Goal: Task Accomplishment & Management: Use online tool/utility

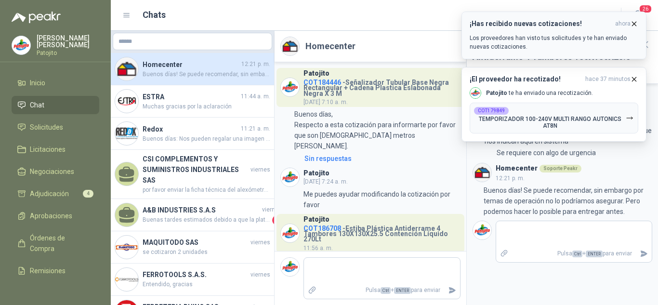
scroll to position [43, 0]
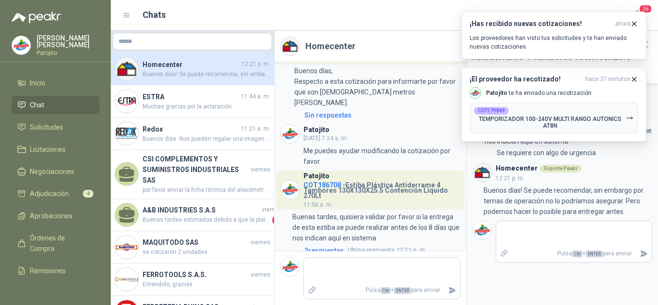
click at [186, 73] on span "Buenos días! Se puede recomendar, sin embargo por temas de operación no lo podr…" at bounding box center [207, 74] width 128 height 9
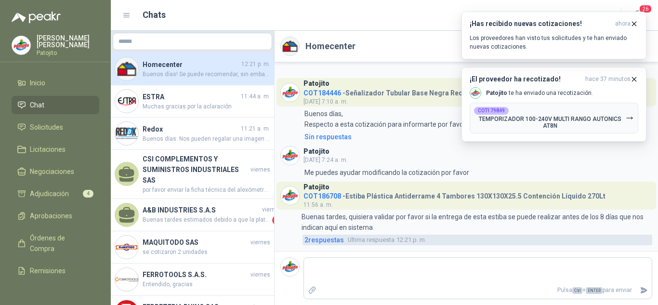
click at [330, 238] on span "2 respuesta s" at bounding box center [324, 240] width 40 height 11
click at [330, 238] on div "Patojito COT186708 - Estiba Plástica Antiderrame 4 Tambores 130X130X25.5 Conten…" at bounding box center [466, 214] width 372 height 64
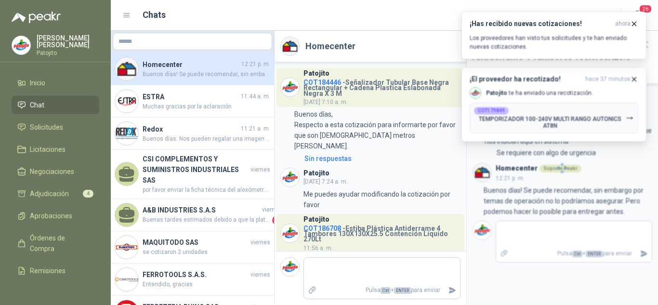
scroll to position [43, 0]
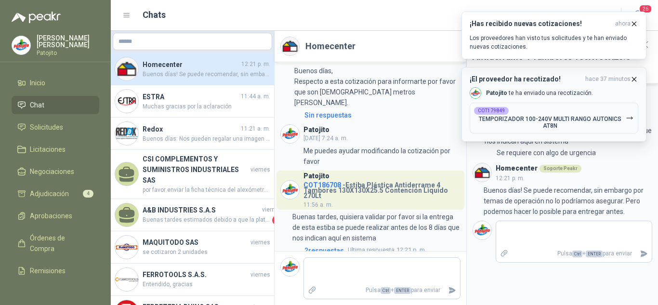
click at [633, 79] on icon "button" at bounding box center [634, 79] width 8 height 8
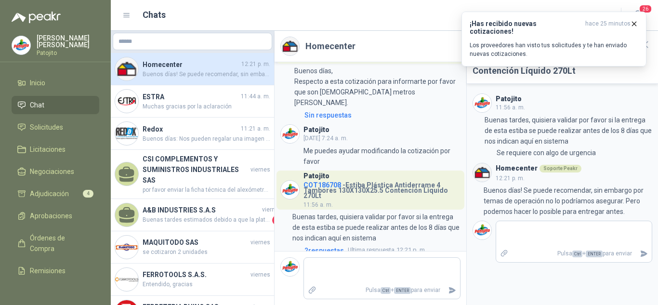
click at [168, 60] on h4 "Homecenter" at bounding box center [191, 64] width 97 height 11
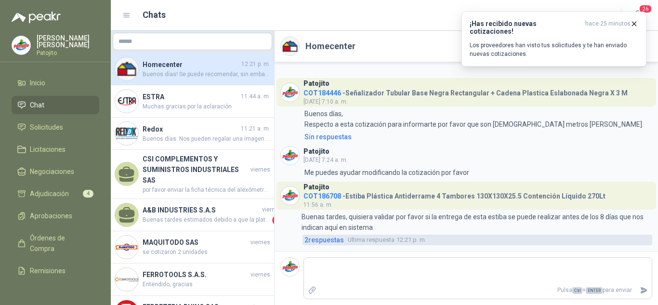
click at [320, 241] on span "2 respuesta s" at bounding box center [324, 240] width 40 height 11
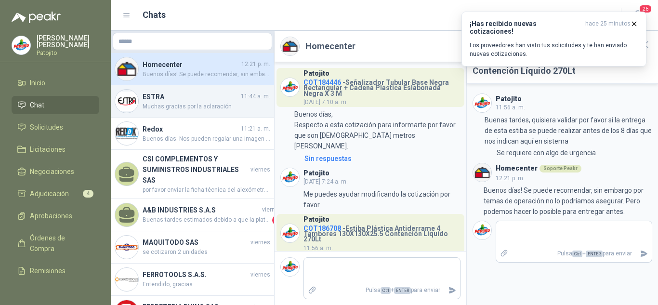
click at [185, 96] on h4 "ESTRA" at bounding box center [191, 97] width 96 height 11
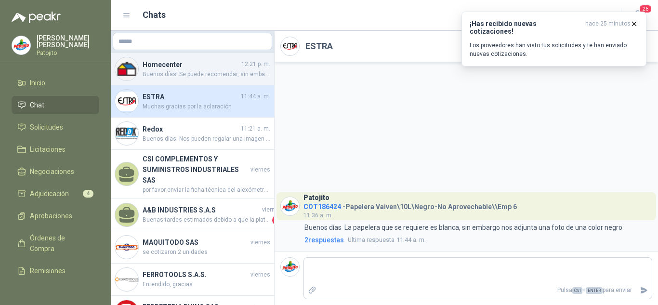
click at [188, 73] on span "Buenos días! Se puede recomendar, sin embargo por temas de operación no lo podr…" at bounding box center [207, 74] width 128 height 9
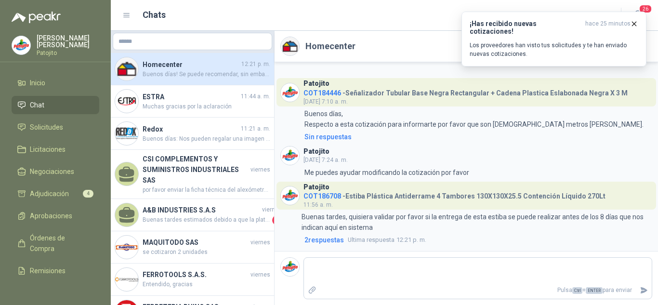
click at [308, 234] on div "Patojito COT186708 - Estiba Plástica Antiderrame 4 Tambores 130X130X25.5 Conten…" at bounding box center [466, 214] width 372 height 64
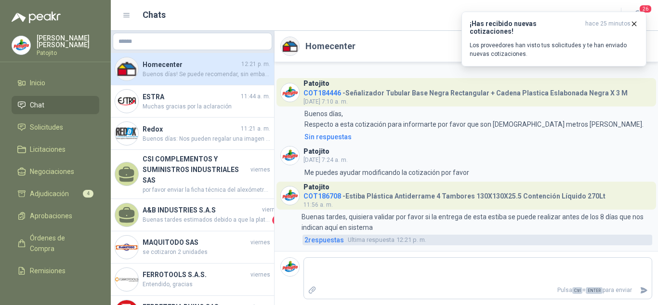
click at [312, 239] on span "2 respuesta s" at bounding box center [324, 240] width 40 height 11
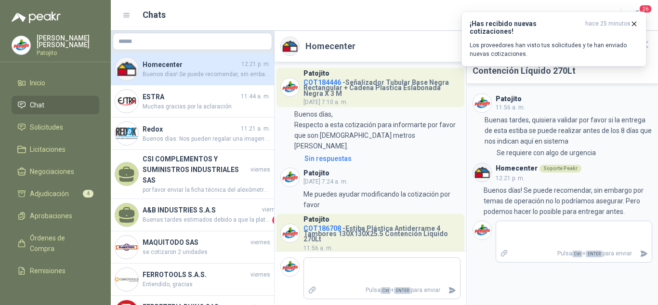
scroll to position [43, 0]
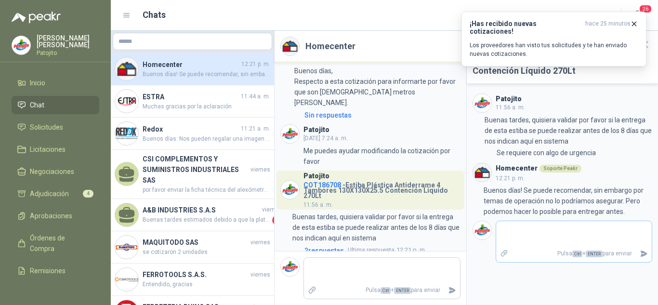
click at [554, 238] on textarea at bounding box center [574, 234] width 156 height 22
type textarea "*"
type textarea "**"
type textarea "***"
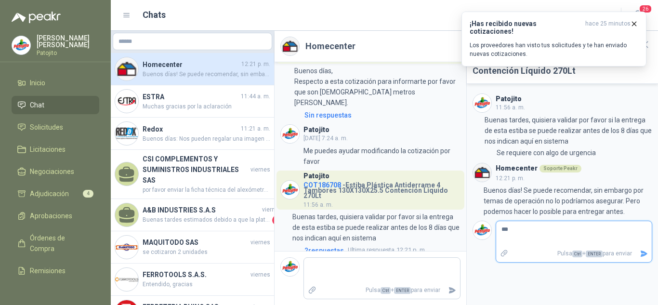
type textarea "****"
type textarea "*****"
type textarea "******"
type textarea "*******"
type textarea "********"
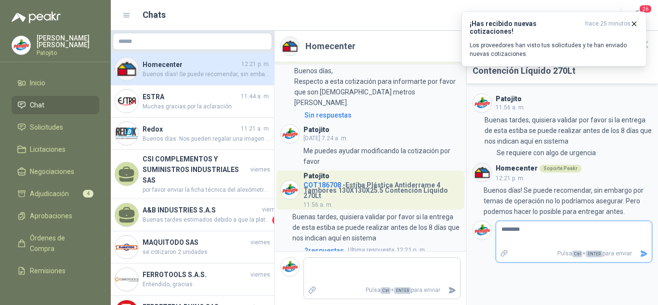
type textarea "********"
type textarea "**********"
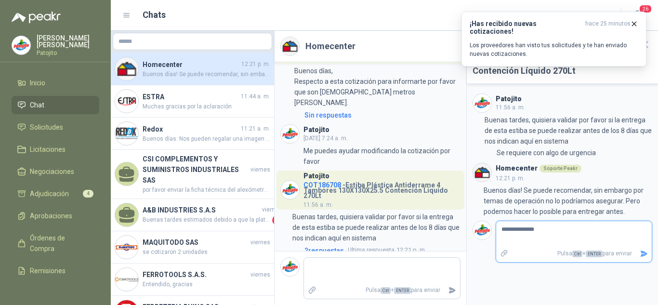
type textarea "**********"
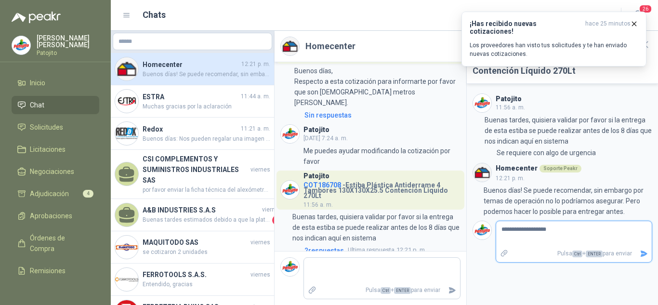
type textarea "**********"
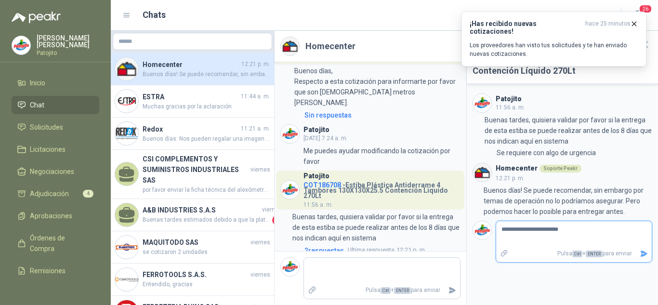
type textarea "**********"
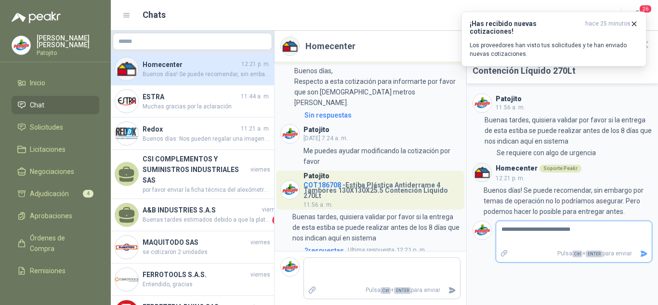
type textarea "**********"
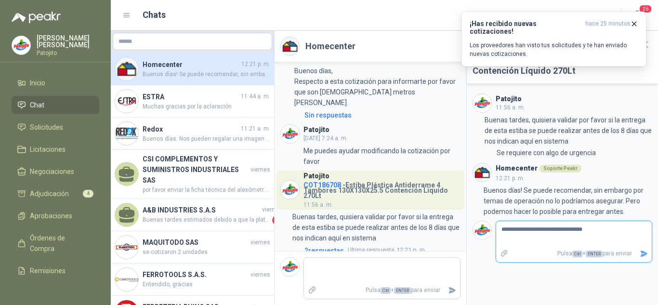
type textarea "**********"
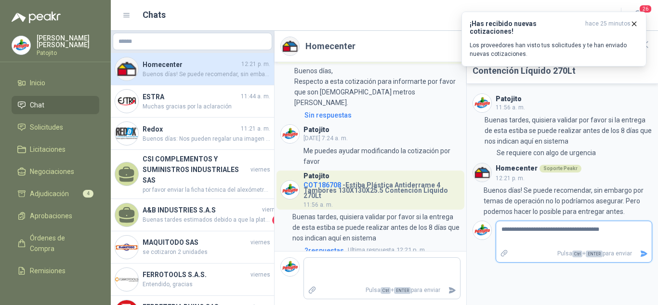
type textarea "**********"
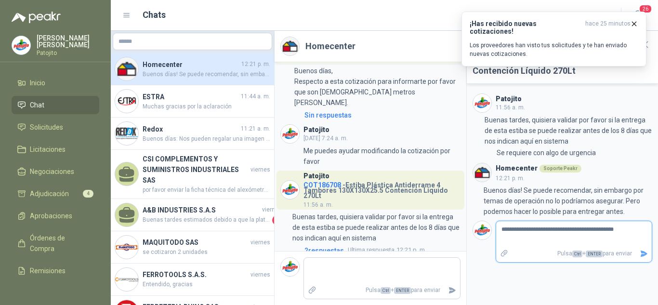
type textarea "**********"
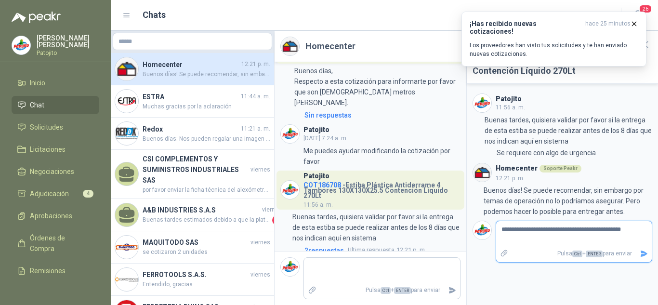
type textarea "**********"
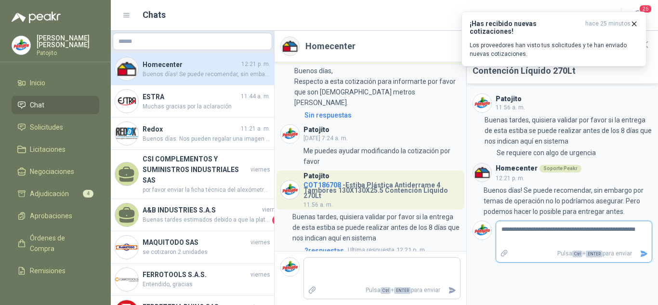
type textarea "**********"
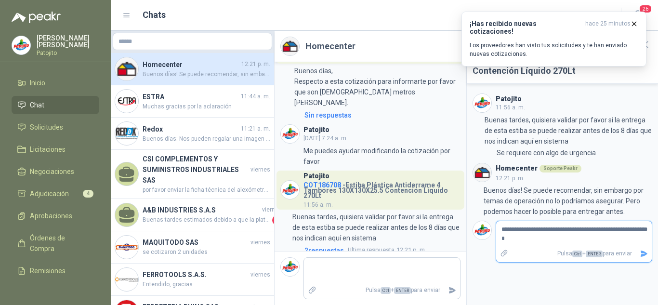
type textarea "**********"
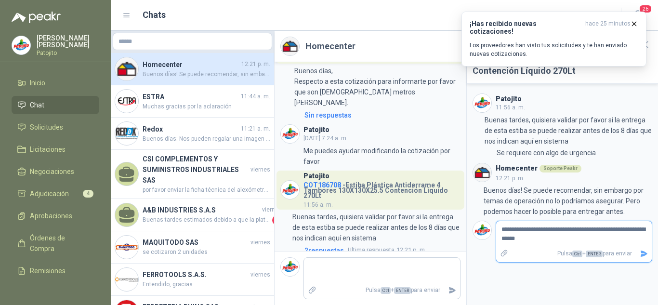
type textarea "**********"
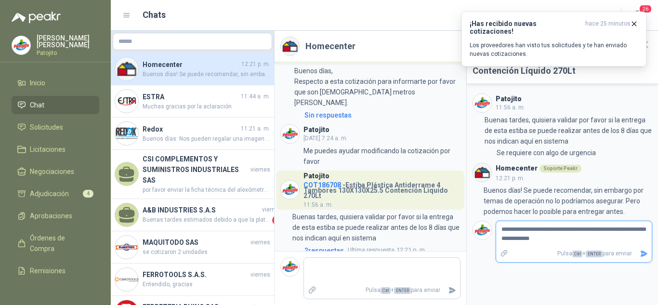
type textarea "**********"
drag, startPoint x: 606, startPoint y: 229, endPoint x: 649, endPoint y: 255, distance: 50.3
click at [649, 255] on div "**********" at bounding box center [574, 242] width 157 height 42
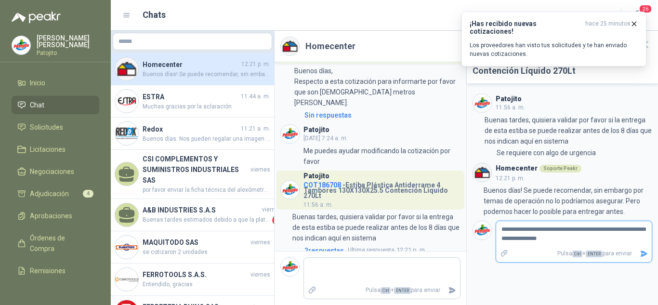
type textarea "**********"
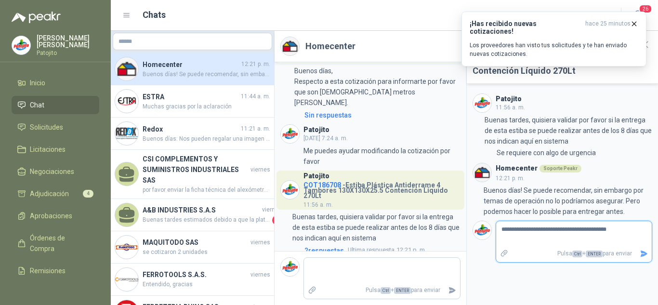
type textarea "**********"
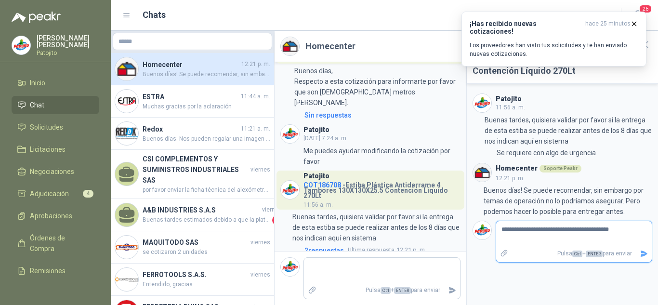
type textarea "**********"
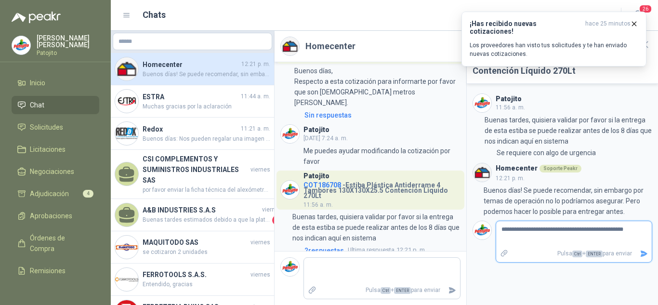
type textarea "**********"
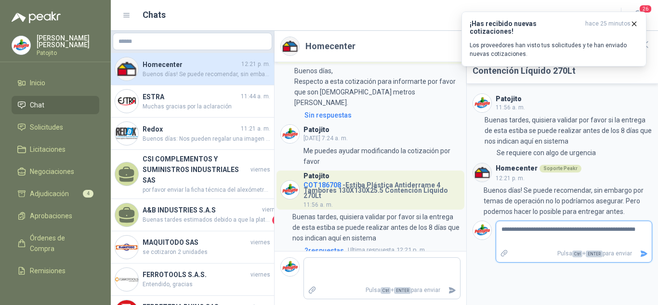
type textarea "**********"
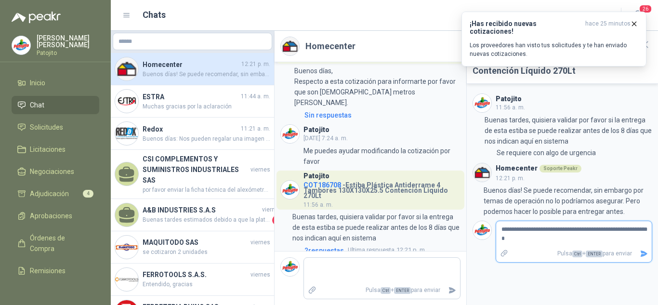
type textarea "**********"
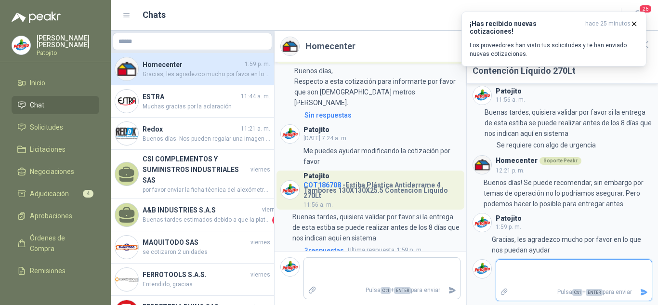
scroll to position [10, 0]
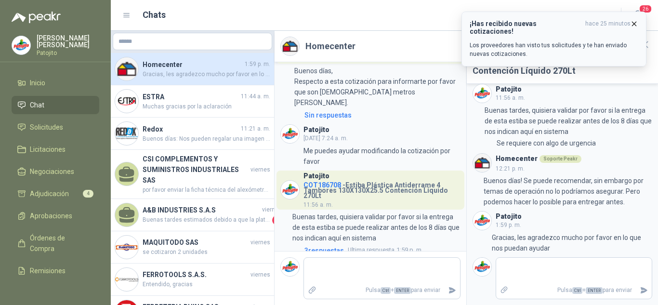
click at [632, 23] on icon "button" at bounding box center [634, 24] width 8 height 8
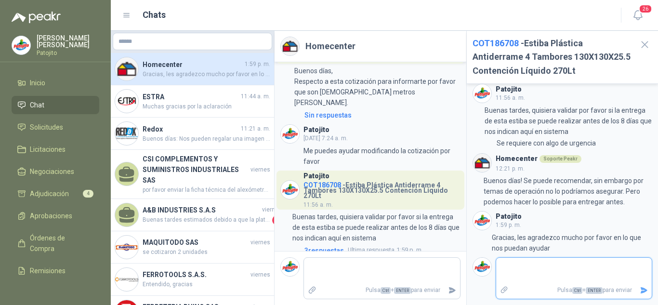
click at [555, 269] on textarea at bounding box center [570, 271] width 148 height 22
click at [636, 292] on button "Enviar" at bounding box center [644, 290] width 16 height 17
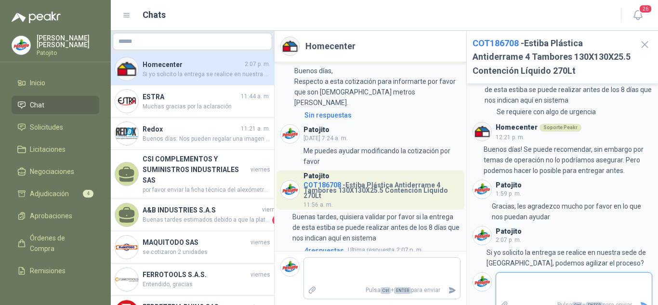
scroll to position [56, 0]
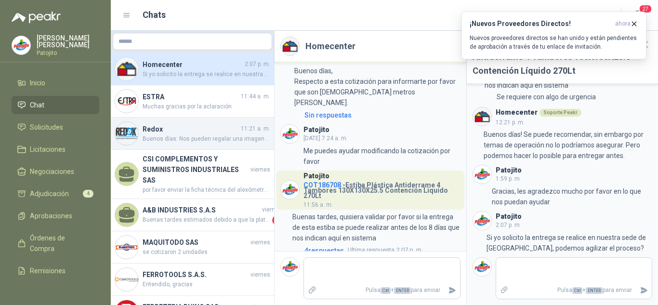
click at [165, 129] on h4 "Redox" at bounding box center [191, 129] width 96 height 11
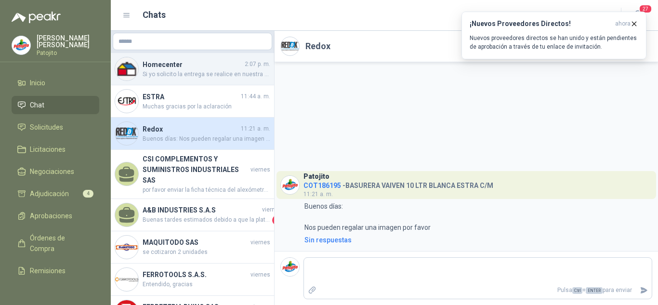
click at [164, 73] on span "Si yo solicito la entrega se realice en nuestra sede de [GEOGRAPHIC_DATA], pode…" at bounding box center [207, 74] width 128 height 9
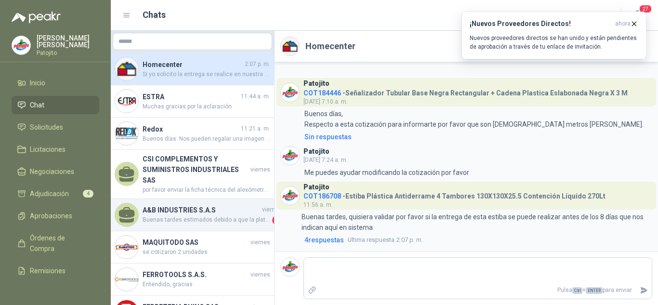
click at [186, 205] on h4 "A&B INDUSTRIES S.A.S" at bounding box center [202, 210] width 118 height 11
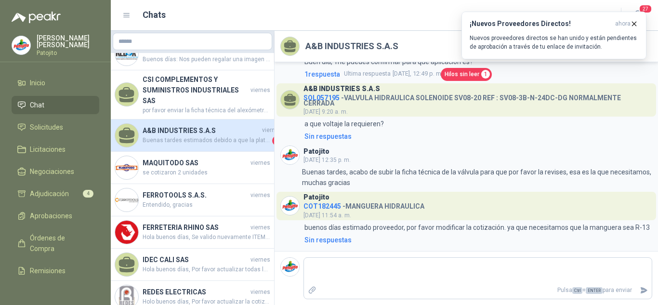
scroll to position [96, 0]
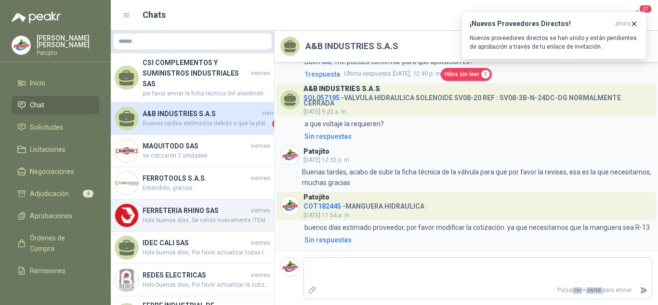
click at [178, 205] on h4 "FERRETERIA RHINO SAS" at bounding box center [196, 210] width 106 height 11
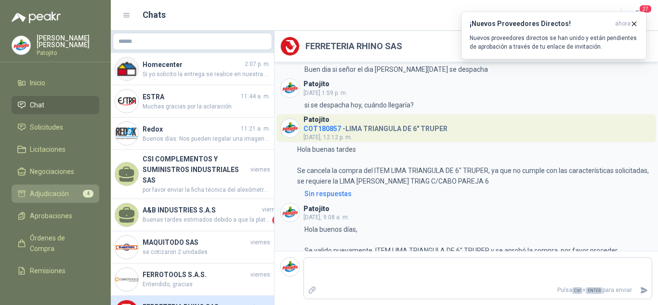
click at [65, 185] on link "Adjudicación 4" at bounding box center [56, 194] width 88 height 18
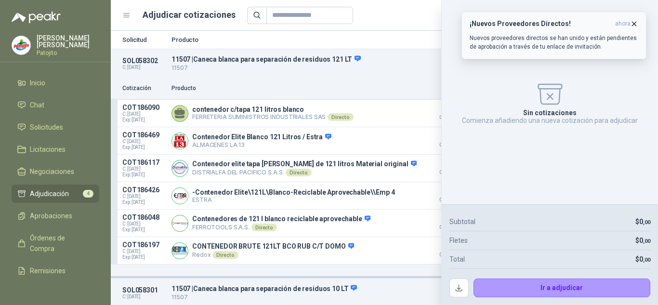
click at [636, 23] on icon "button" at bounding box center [634, 24] width 8 height 8
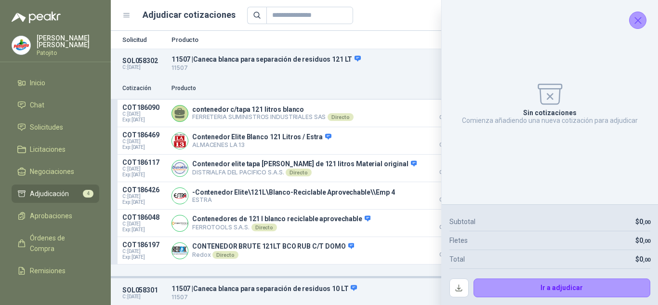
click at [641, 23] on icon "Cerrar" at bounding box center [638, 20] width 6 height 6
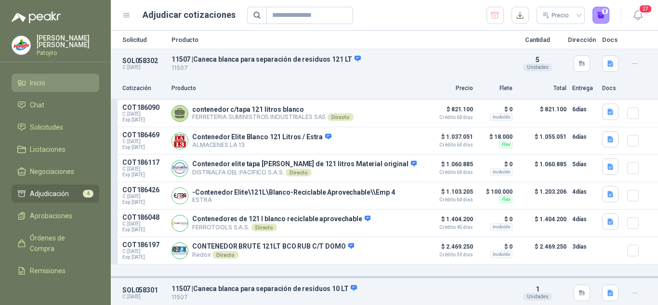
click at [45, 86] on span "Inicio" at bounding box center [37, 83] width 15 height 11
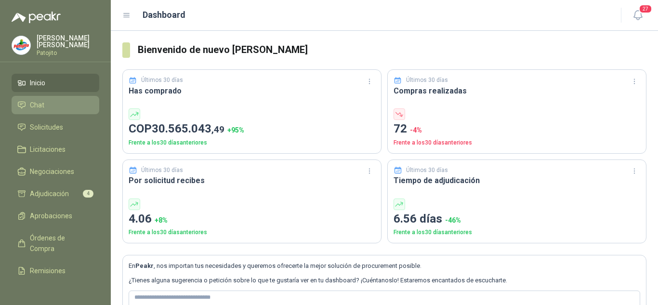
click at [41, 109] on span "Chat" at bounding box center [37, 105] width 14 height 11
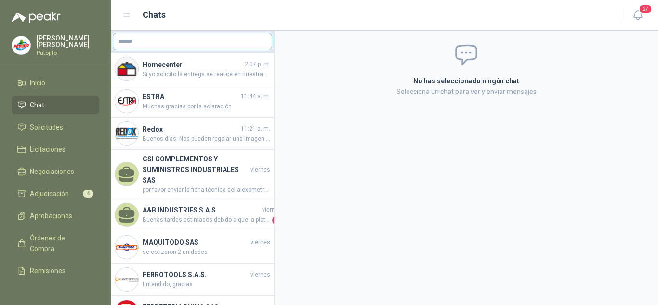
click at [168, 41] on input "text" at bounding box center [192, 41] width 159 height 16
click at [38, 126] on span "Solicitudes" at bounding box center [46, 127] width 33 height 11
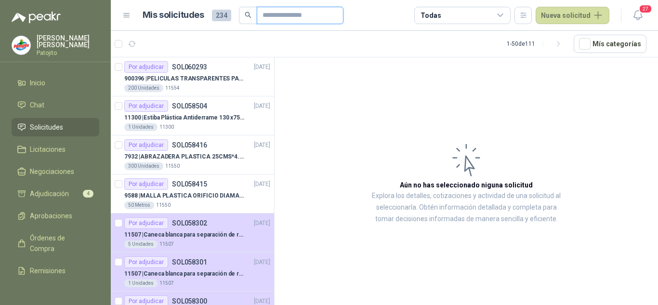
click at [284, 13] on input "text" at bounding box center [296, 15] width 67 height 16
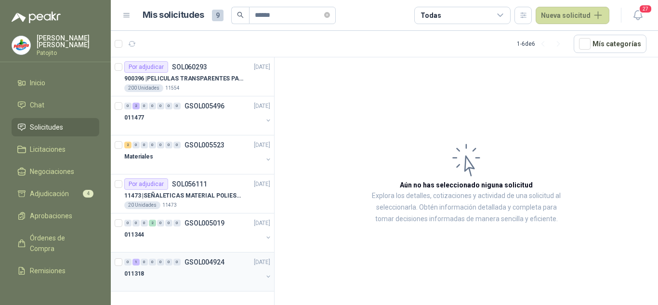
click at [204, 267] on div "0 1 0 0 0 0 0 GSOL004924 [DATE]" at bounding box center [198, 262] width 148 height 12
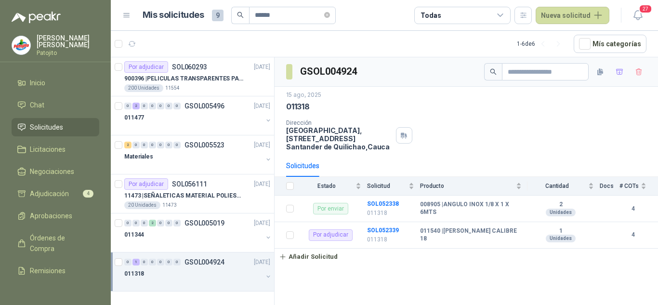
click at [268, 275] on button "button" at bounding box center [268, 277] width 8 height 8
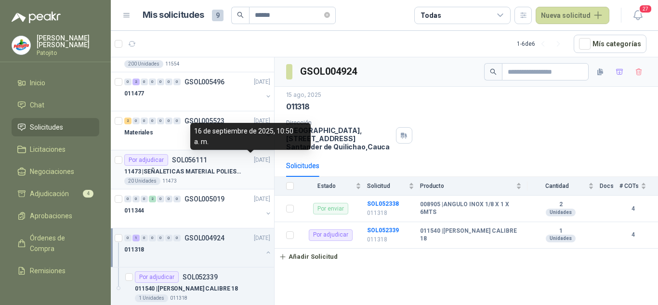
scroll to position [36, 0]
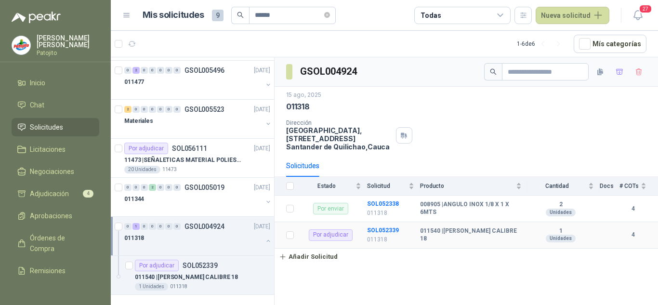
click at [384, 237] on p "011318" at bounding box center [390, 239] width 47 height 9
click at [295, 238] on td at bounding box center [287, 235] width 25 height 26
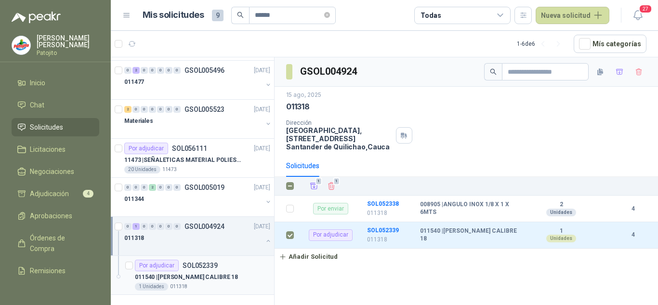
click at [133, 264] on article "Por adjudicar SOL052339 011540 | LAMINA GALVANIZADA CALIBRE 18 1 Unidades 011318" at bounding box center [192, 275] width 163 height 39
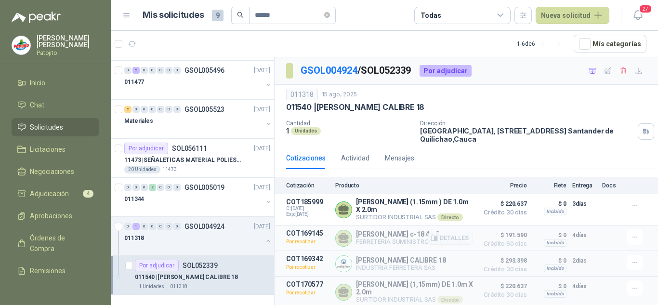
scroll to position [2, 0]
click at [178, 42] on span "1" at bounding box center [179, 40] width 7 height 8
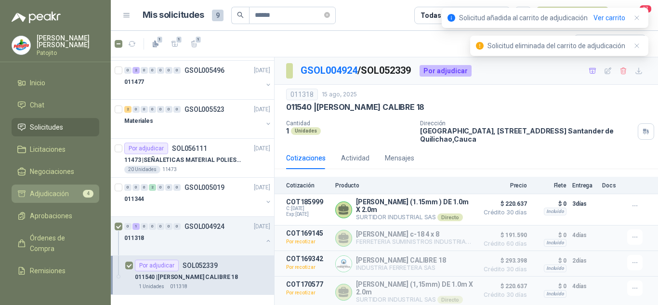
click at [50, 191] on span "Adjudicación" at bounding box center [49, 193] width 39 height 11
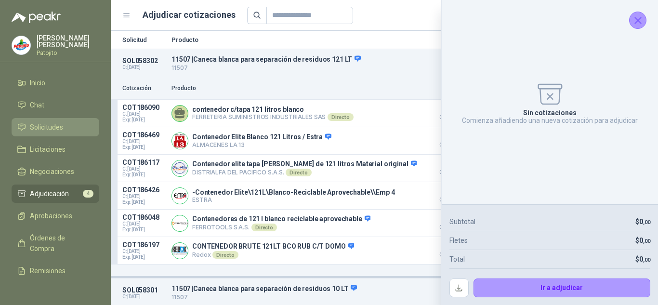
click at [49, 126] on span "Solicitudes" at bounding box center [46, 127] width 33 height 11
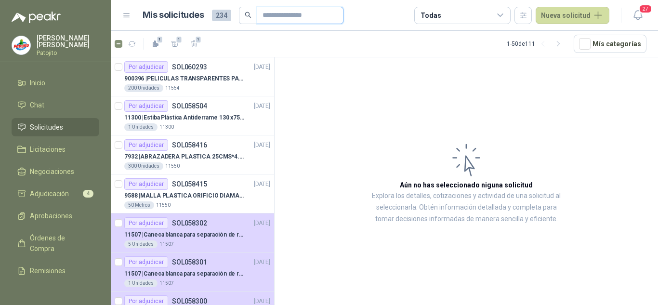
click at [264, 15] on input "text" at bounding box center [296, 15] width 67 height 16
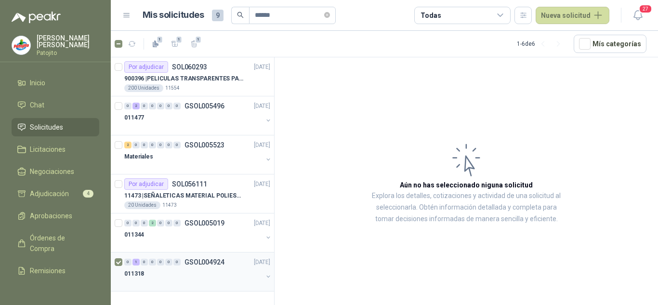
click at [225, 263] on div "0 1 0 0 0 0 0 GSOL004924 [DATE]" at bounding box center [198, 262] width 148 height 12
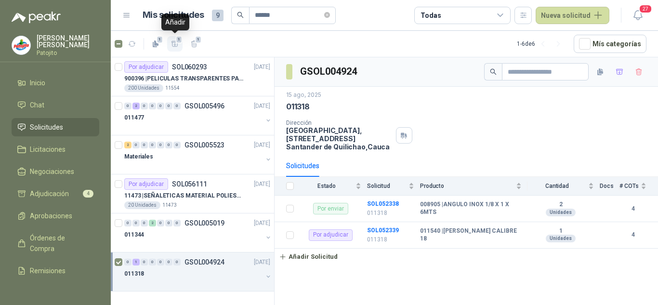
click at [179, 39] on span "1" at bounding box center [179, 40] width 7 height 8
click at [266, 275] on button "button" at bounding box center [268, 277] width 8 height 8
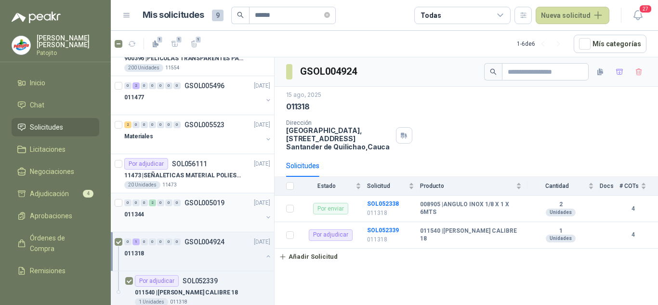
scroll to position [36, 0]
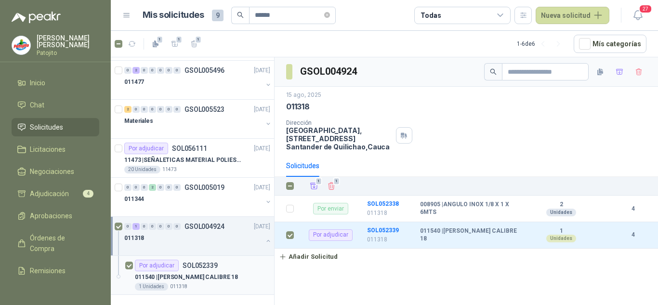
click at [227, 274] on p "011540 | [PERSON_NAME] CALIBRE 18" at bounding box center [186, 277] width 103 height 9
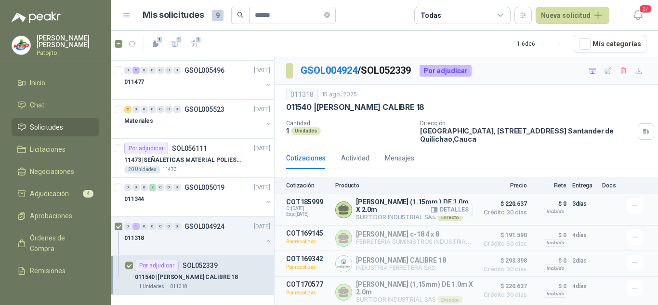
scroll to position [2, 0]
click at [631, 207] on icon "button" at bounding box center [635, 206] width 8 height 8
click at [513, 147] on div "Cotizaciones Actividad Mensajes" at bounding box center [466, 158] width 360 height 22
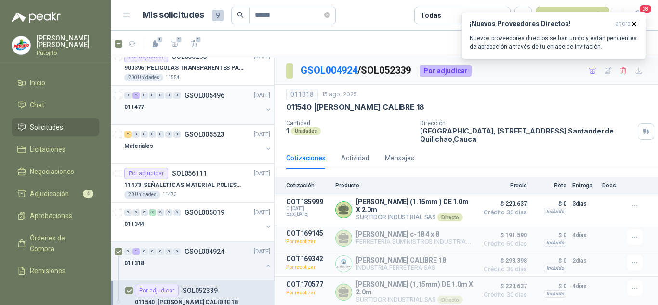
scroll to position [0, 0]
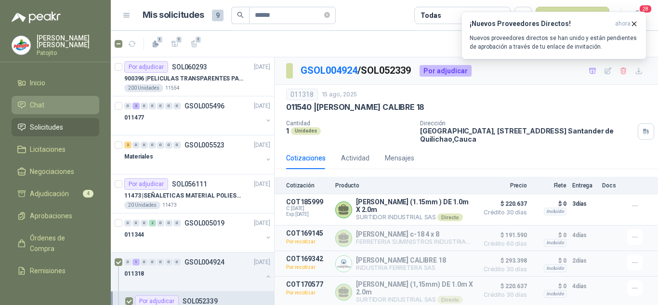
click at [59, 107] on li "Chat" at bounding box center [55, 105] width 76 height 11
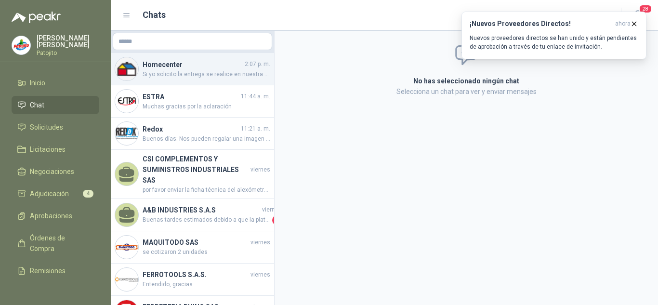
click at [195, 79] on span "Si yo solicito la entrega se realice en nuestra sede de [GEOGRAPHIC_DATA], pode…" at bounding box center [207, 74] width 128 height 9
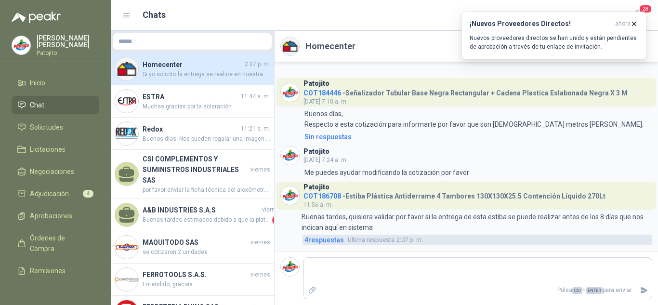
click at [317, 239] on span "4 respuesta s" at bounding box center [324, 240] width 40 height 11
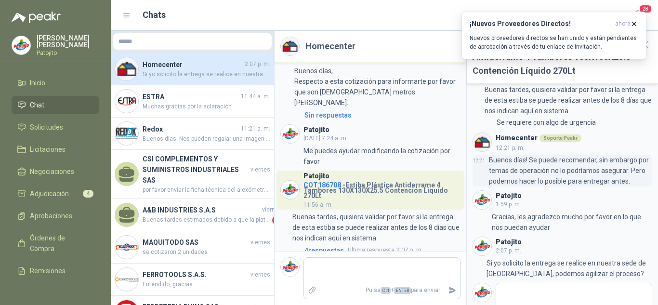
scroll to position [56, 0]
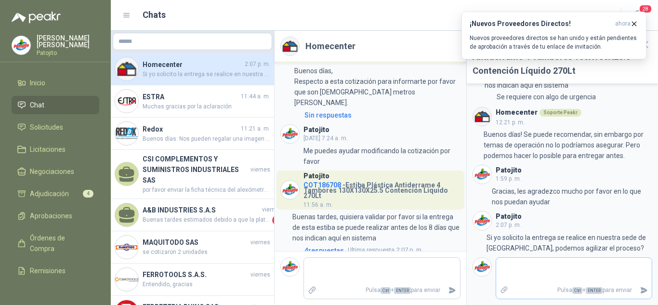
click at [544, 273] on textarea at bounding box center [574, 271] width 156 height 22
click at [48, 127] on span "Solicitudes" at bounding box center [46, 127] width 33 height 11
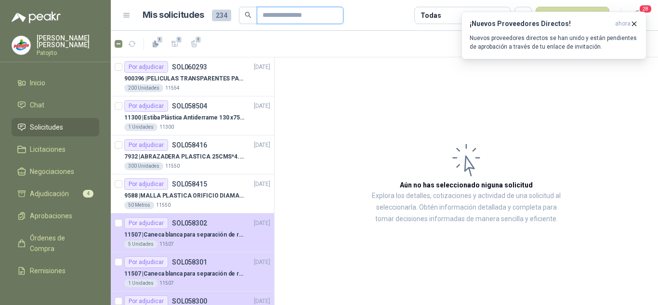
click at [274, 11] on input "text" at bounding box center [296, 15] width 67 height 16
click at [205, 109] on p "SOL058504" at bounding box center [189, 106] width 35 height 7
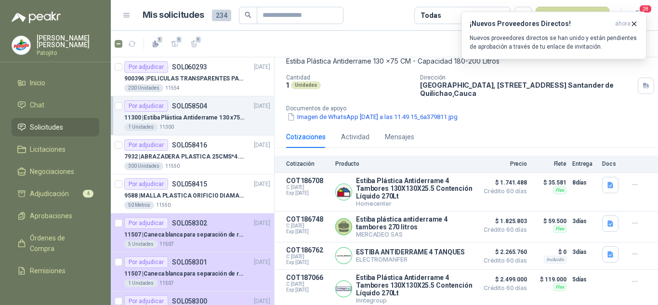
scroll to position [63, 0]
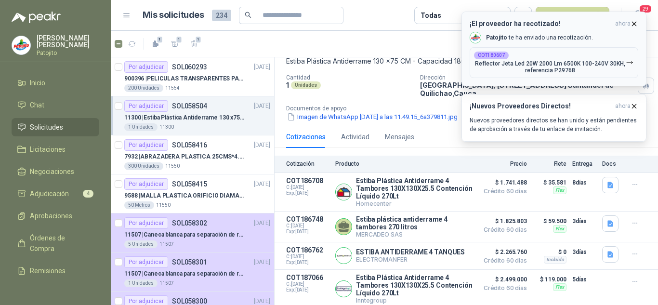
click at [637, 18] on button "¡El proveedor ha recotizado! ahora [PERSON_NAME] te ha enviado una recotización…" at bounding box center [554, 49] width 185 height 75
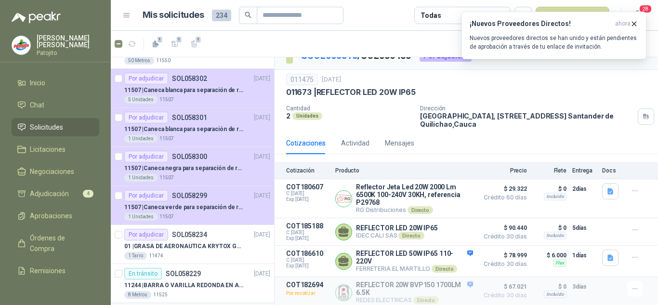
scroll to position [193, 0]
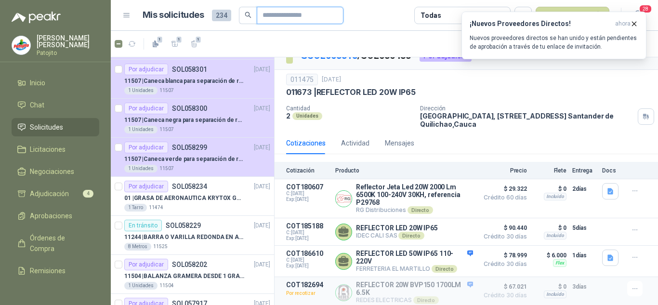
click at [274, 14] on input "text" at bounding box center [296, 15] width 67 height 16
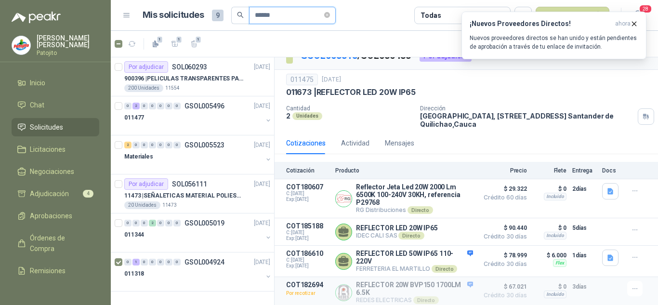
scroll to position [0, 0]
click at [168, 266] on div "0 1 0 0 0 0 0 GSOL004924 [DATE]" at bounding box center [198, 262] width 148 height 12
drag, startPoint x: 168, startPoint y: 266, endPoint x: 201, endPoint y: 265, distance: 33.3
click at [168, 266] on div "0 1 0 0 0 0 0 GSOL004924 [DATE]" at bounding box center [198, 262] width 148 height 12
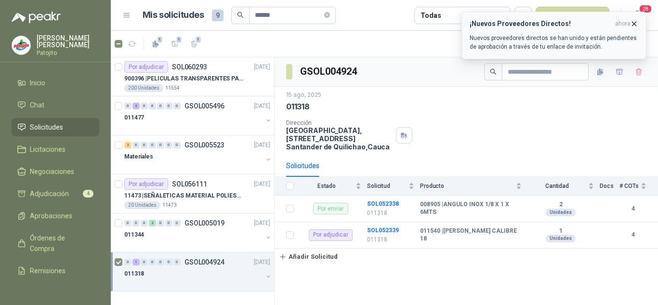
click at [634, 22] on icon "button" at bounding box center [634, 24] width 8 height 8
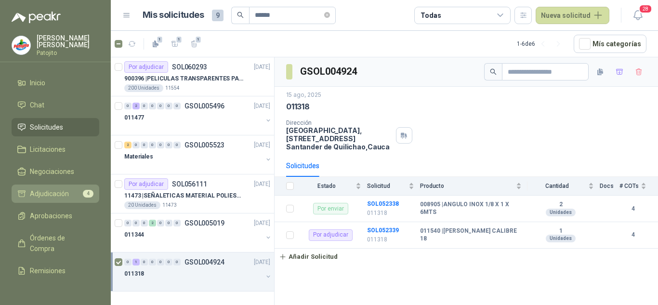
click at [66, 194] on span "Adjudicación" at bounding box center [49, 193] width 39 height 11
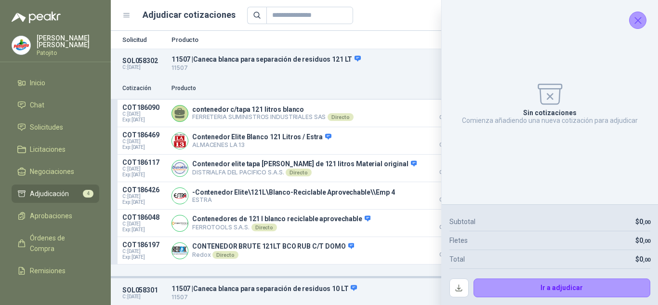
click at [637, 21] on icon "Cerrar" at bounding box center [638, 20] width 6 height 6
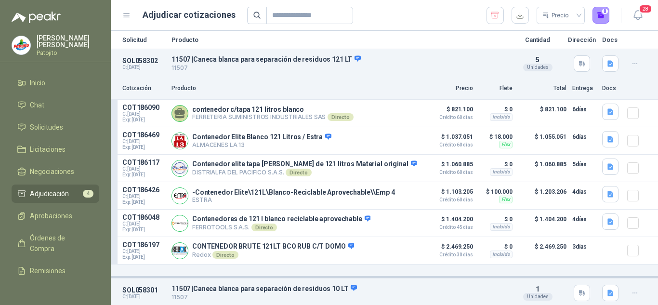
click at [485, 10] on div "Precio 0" at bounding box center [428, 15] width 363 height 17
click at [505, 19] on div "Precio 0" at bounding box center [548, 15] width 123 height 17
click at [499, 13] on icon "button" at bounding box center [495, 15] width 8 height 6
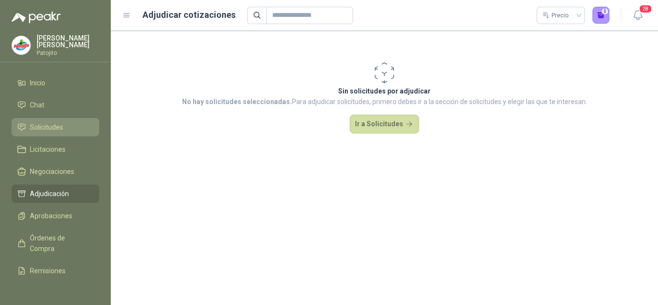
click at [51, 129] on span "Solicitudes" at bounding box center [46, 127] width 33 height 11
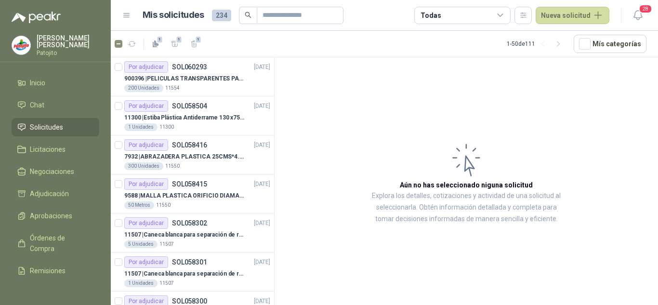
click at [505, 19] on icon at bounding box center [500, 15] width 9 height 9
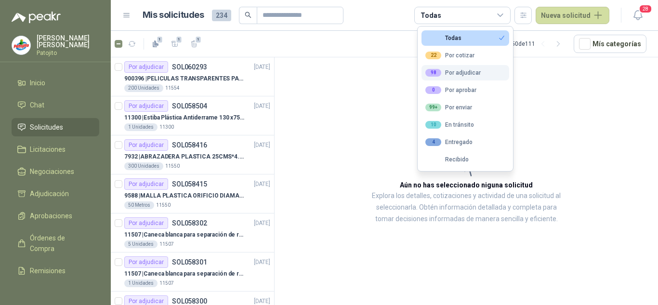
click at [466, 72] on div "98 Por adjudicar" at bounding box center [452, 73] width 55 height 8
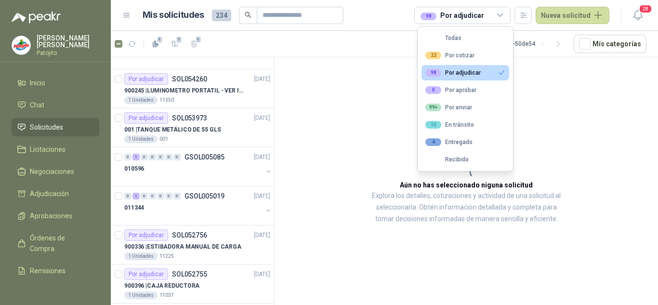
scroll to position [1714, 0]
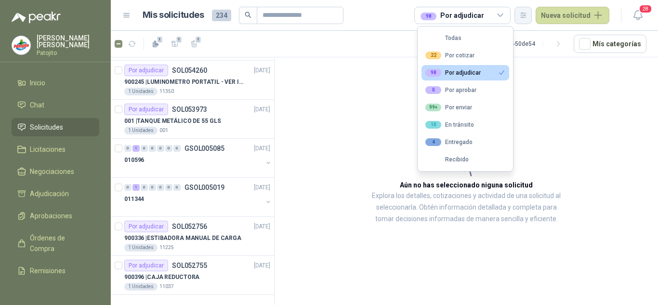
click at [532, 12] on button "button" at bounding box center [523, 15] width 17 height 17
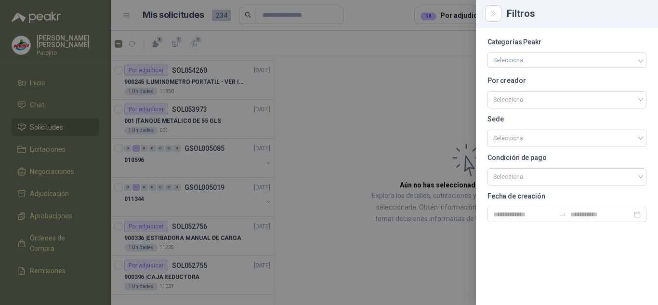
click at [410, 81] on div at bounding box center [329, 152] width 658 height 305
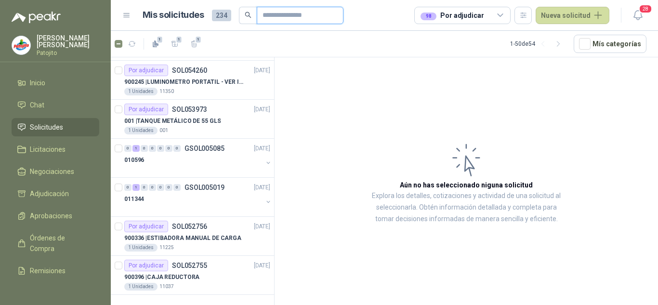
click at [290, 18] on input "text" at bounding box center [296, 15] width 67 height 16
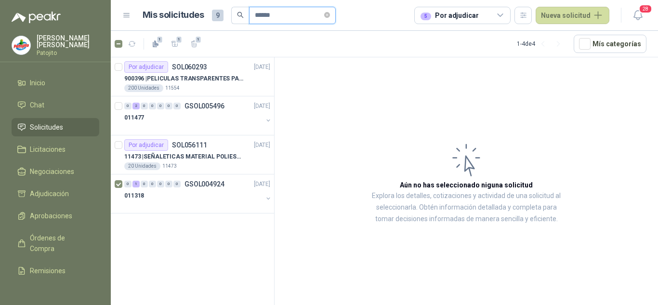
scroll to position [0, 0]
click at [204, 156] on p "11473 | SEÑALETICAS MATERIAL POLIESTILENO CON VINILO LAMINADO CALIBRE 60" at bounding box center [184, 156] width 120 height 9
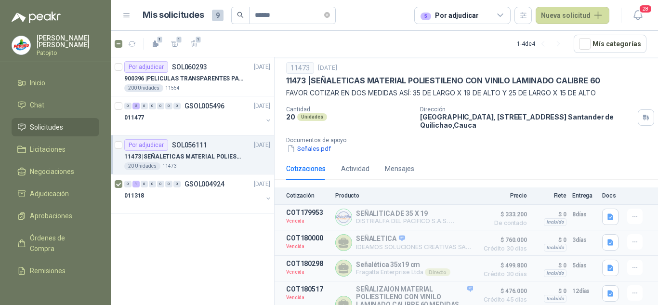
scroll to position [50, 0]
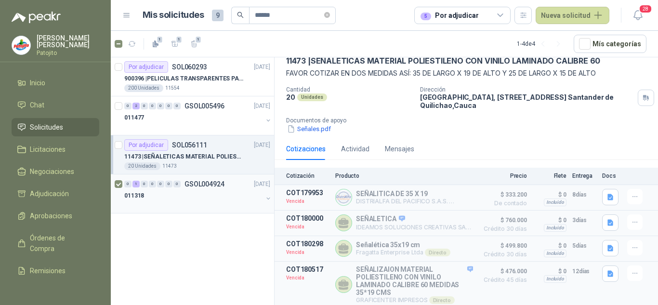
click at [187, 186] on p "GSOL004924" at bounding box center [205, 184] width 40 height 7
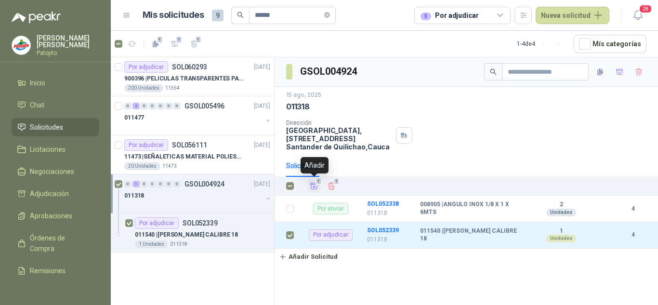
click at [318, 186] on icon "Añadir" at bounding box center [314, 186] width 9 height 9
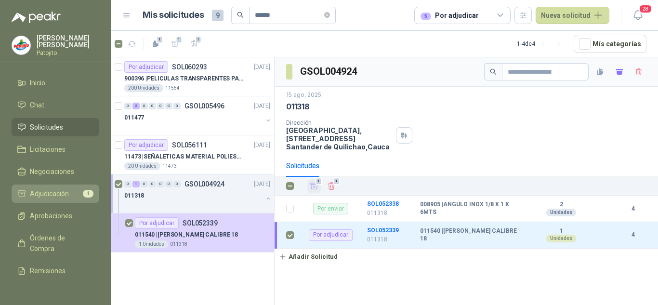
click at [53, 189] on span "Adjudicación" at bounding box center [49, 193] width 39 height 11
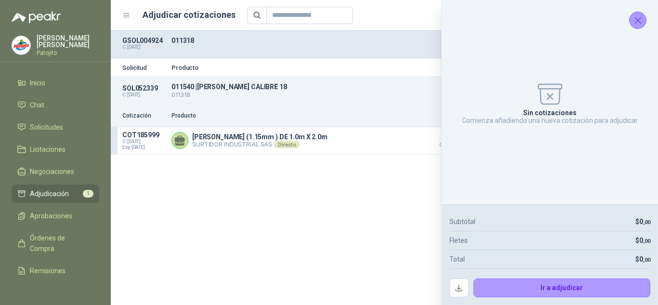
click at [641, 23] on icon "Cerrar" at bounding box center [638, 20] width 6 height 6
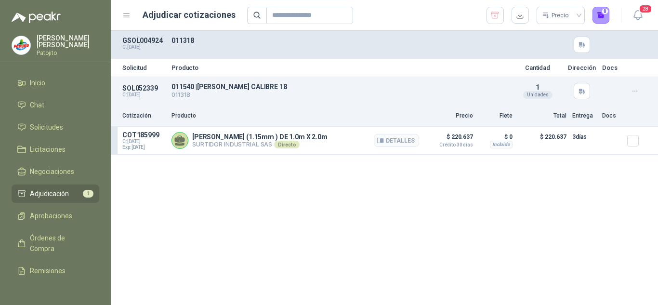
click at [578, 139] on p "3 días" at bounding box center [584, 137] width 24 height 12
click at [593, 201] on div "Solicitud Producto Cantidad Dirección Docs SOL052339 C: [DATE] 011540 | LAMINA …" at bounding box center [384, 168] width 547 height 274
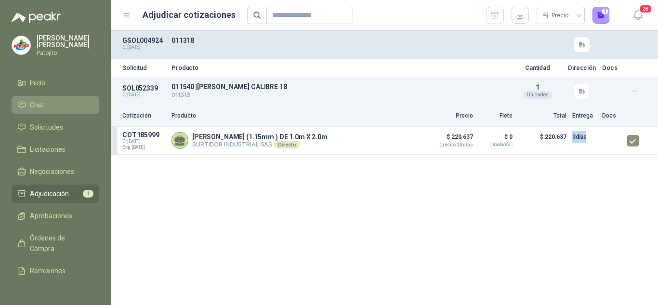
click at [44, 97] on link "Chat" at bounding box center [56, 105] width 88 height 18
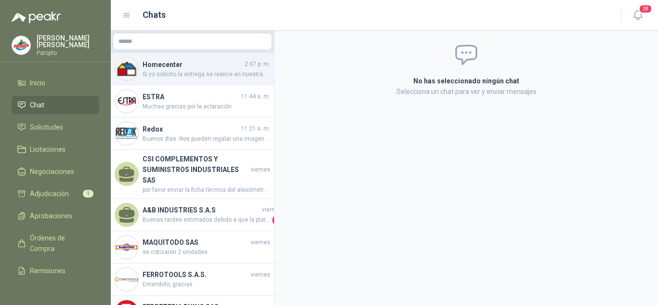
click at [198, 77] on span "Si yo solicito la entrega se realice en nuestra sede de [GEOGRAPHIC_DATA], pode…" at bounding box center [207, 74] width 128 height 9
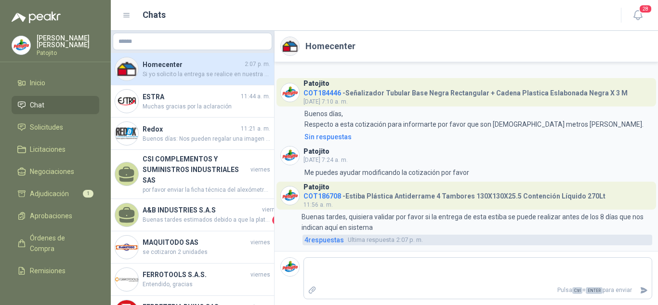
click at [322, 235] on span "4 respuesta s" at bounding box center [324, 240] width 40 height 11
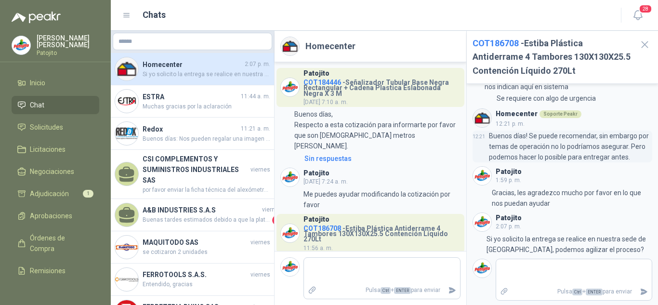
scroll to position [56, 0]
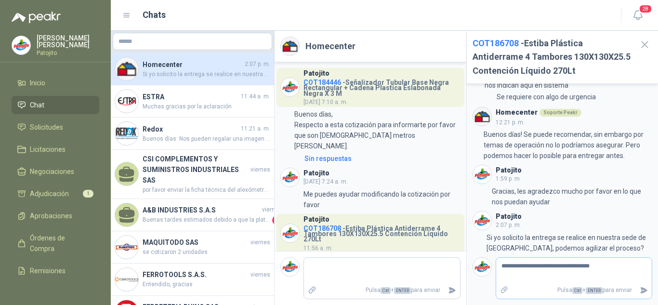
click at [599, 266] on textarea "**********" at bounding box center [570, 271] width 148 height 22
click at [636, 289] on button "Enviar" at bounding box center [644, 290] width 16 height 17
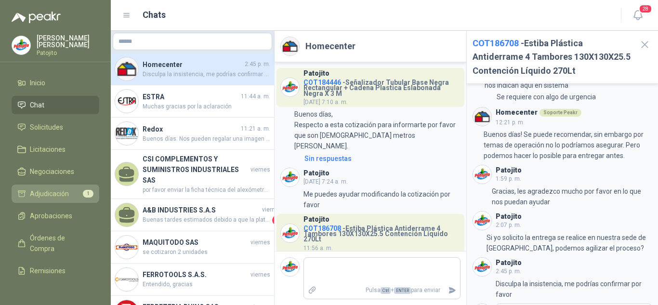
click at [62, 187] on link "Adjudicación 1" at bounding box center [56, 194] width 88 height 18
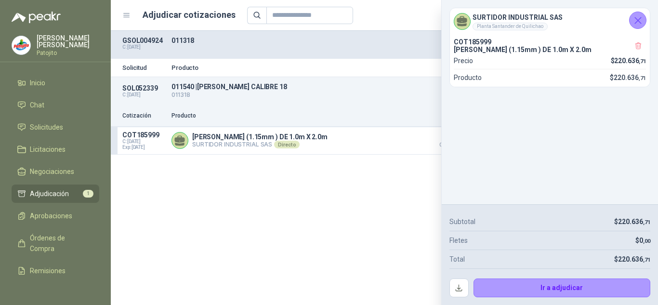
click at [182, 45] on div "011318" at bounding box center [340, 45] width 336 height 16
click at [145, 41] on p "GSOL004924" at bounding box center [143, 41] width 43 height 8
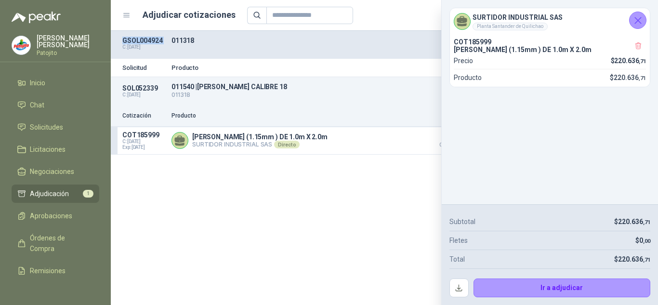
click at [145, 41] on p "GSOL004924" at bounding box center [143, 41] width 43 height 8
copy p "GSOL004924"
click at [334, 167] on div "Solicitud Producto Cantidad Dirección Docs SOL052339 C: [DATE] 011540 | LAMINA …" at bounding box center [384, 168] width 547 height 274
click at [634, 21] on icon "Cerrar" at bounding box center [638, 20] width 12 height 12
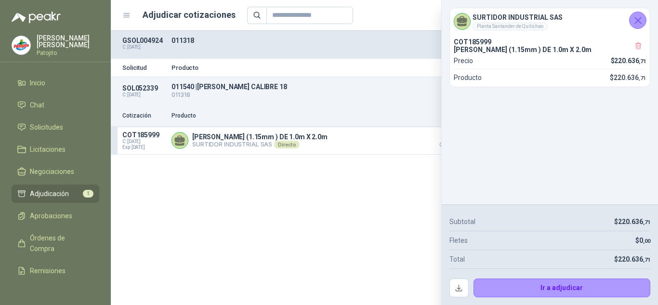
click at [634, 21] on button "28" at bounding box center [637, 15] width 17 height 17
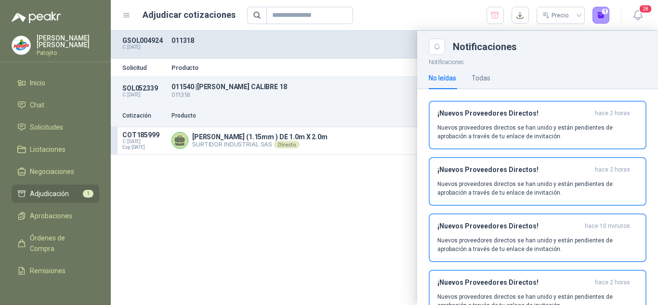
click at [384, 186] on div at bounding box center [384, 168] width 547 height 274
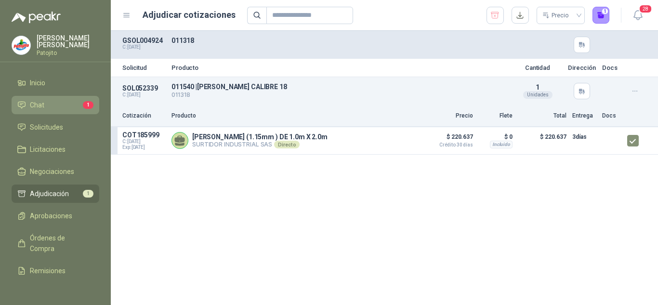
click at [43, 108] on span "Chat" at bounding box center [37, 105] width 14 height 11
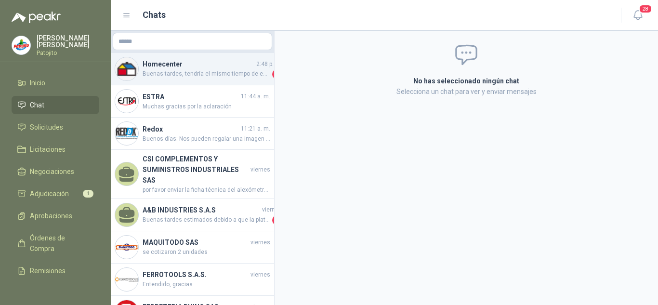
click at [190, 73] on span "Buenas tardes, tendría el mismo tiempo de entrega. Nuevamente, podemos recomend…" at bounding box center [207, 74] width 128 height 10
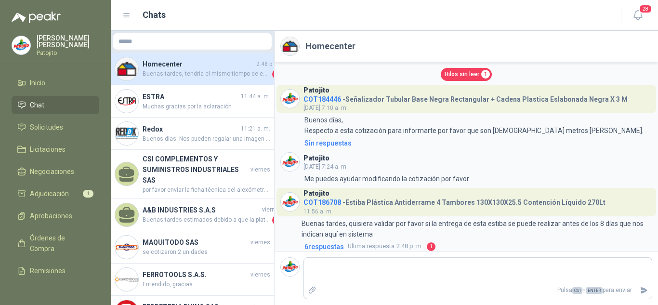
scroll to position [7, 0]
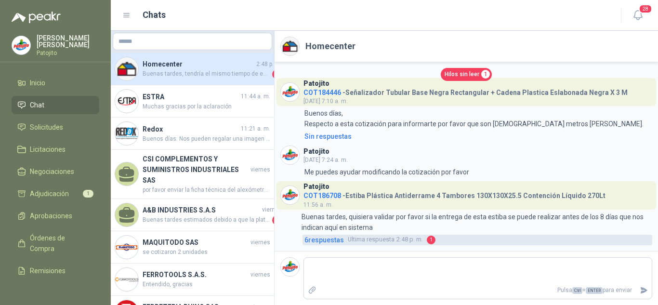
click at [315, 237] on span "6 respuesta s" at bounding box center [324, 240] width 40 height 11
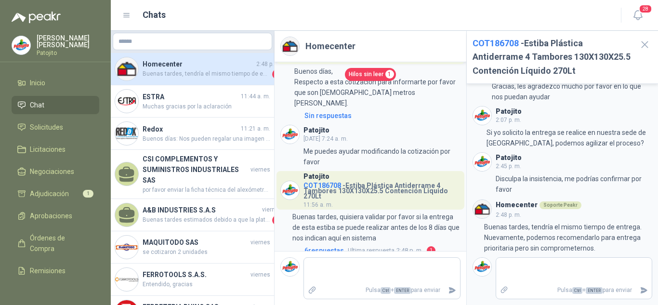
scroll to position [43, 0]
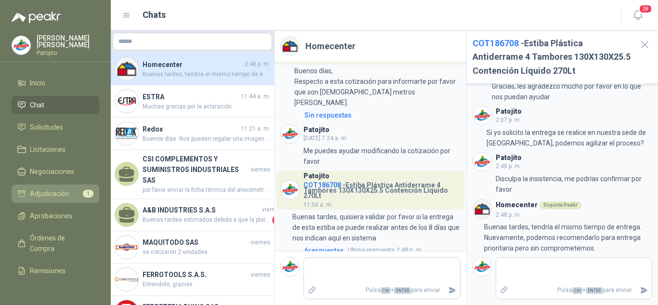
click at [53, 196] on span "Adjudicación" at bounding box center [49, 193] width 39 height 11
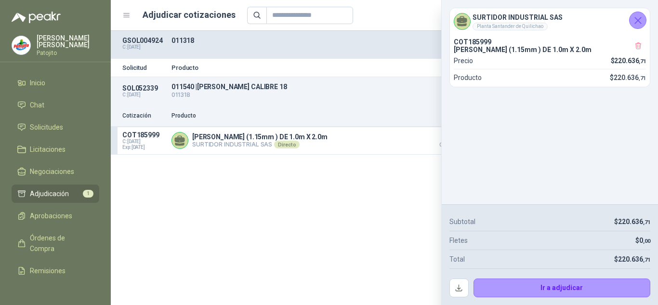
click at [354, 170] on div "Solicitud Producto Cantidad Dirección Docs SOL052339 C: [DATE] 011540 | LAMINA …" at bounding box center [384, 168] width 547 height 274
click at [639, 25] on icon "Cerrar" at bounding box center [638, 20] width 12 height 12
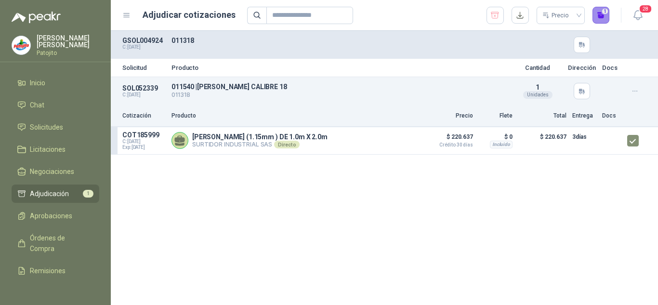
click at [599, 10] on button "1" at bounding box center [601, 15] width 17 height 17
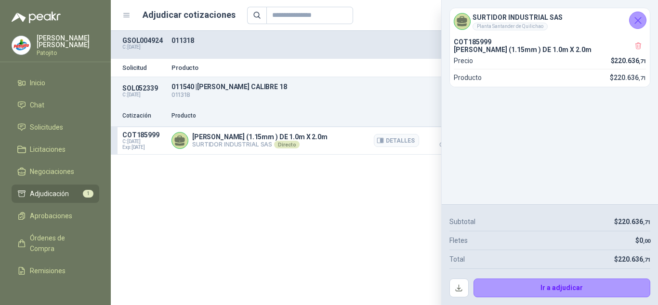
click at [215, 137] on p "[PERSON_NAME] (1.15mm ) DE 1.0m X 2.0m" at bounding box center [259, 137] width 135 height 8
copy p "[PERSON_NAME] (1.15mm ) DE 1.0m X 2.0m"
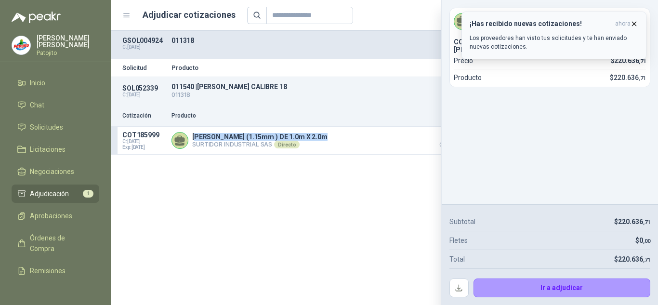
click at [637, 21] on icon "button" at bounding box center [634, 24] width 8 height 8
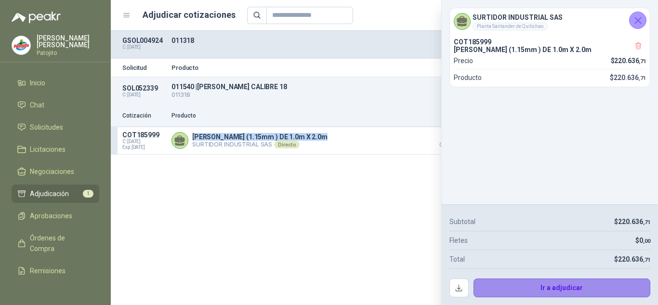
click at [550, 286] on button "Ir a adjudicar" at bounding box center [562, 287] width 177 height 19
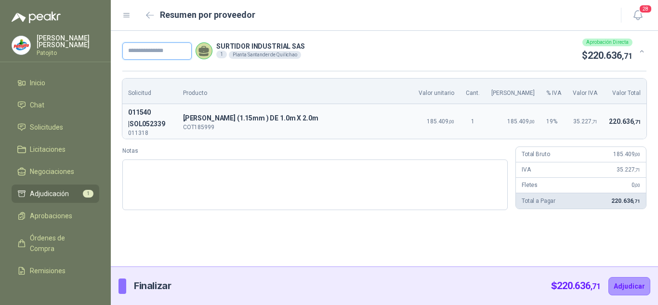
click at [175, 46] on input "text" at bounding box center [156, 50] width 69 height 17
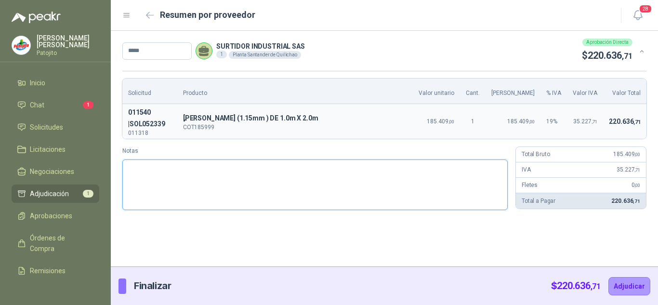
click at [223, 172] on textarea "Notas" at bounding box center [314, 184] width 385 height 51
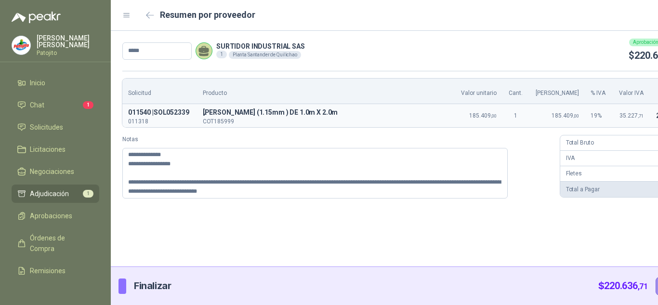
click at [616, 279] on div at bounding box center [408, 168] width 594 height 274
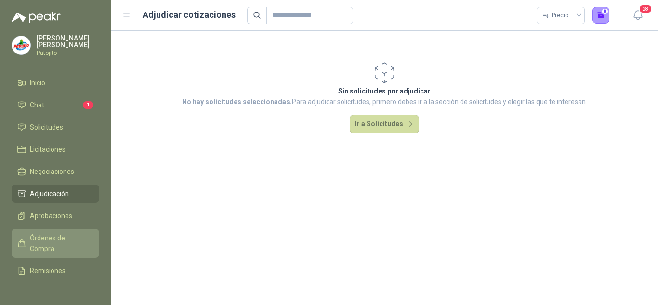
click at [50, 235] on span "Órdenes de Compra" at bounding box center [60, 243] width 60 height 21
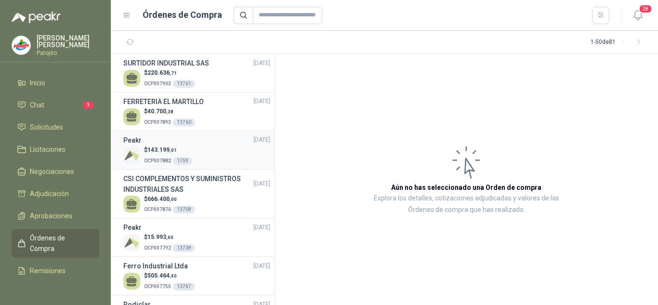
click at [214, 149] on div "$ 143.199 ,01 OCP007882 1759" at bounding box center [196, 155] width 147 height 20
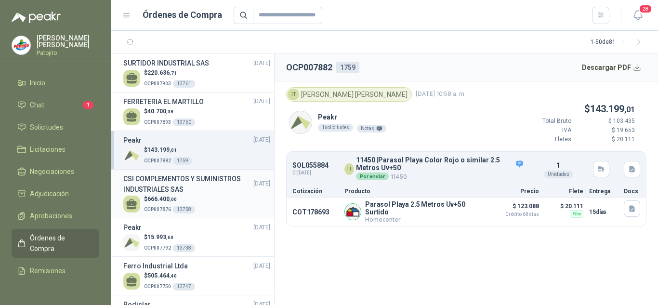
click at [209, 191] on h3 "CSI COMPLEMENTOS Y SUMINISTROS INDUSTRIALES SAS" at bounding box center [188, 183] width 130 height 21
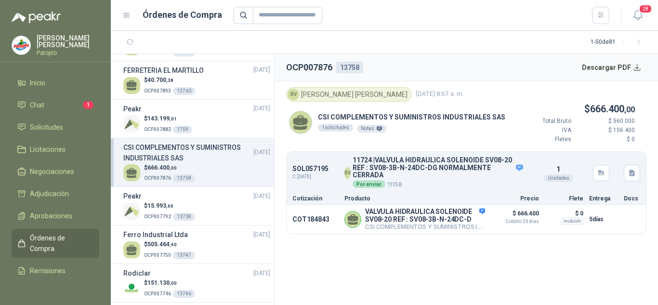
scroll to position [48, 0]
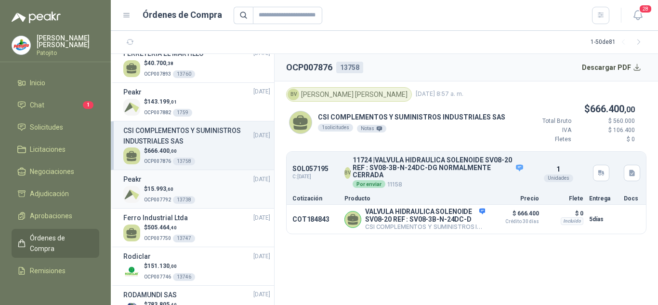
click at [196, 186] on div "$ 15.993 ,60 OCP007792 13738" at bounding box center [196, 195] width 147 height 20
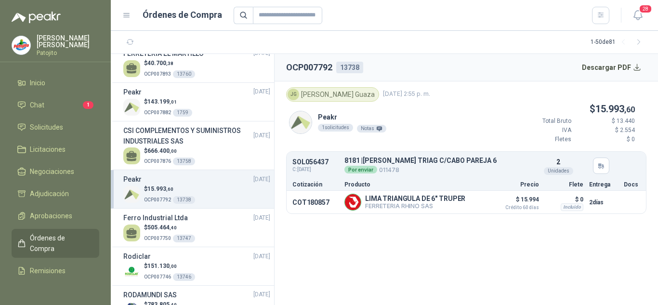
scroll to position [96, 0]
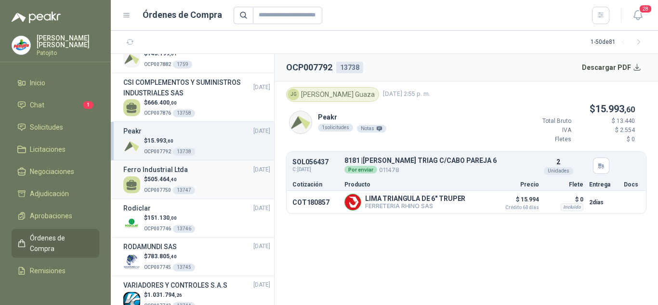
click at [201, 176] on div "$ 505.464 ,40 OCP007750 13747" at bounding box center [196, 185] width 147 height 20
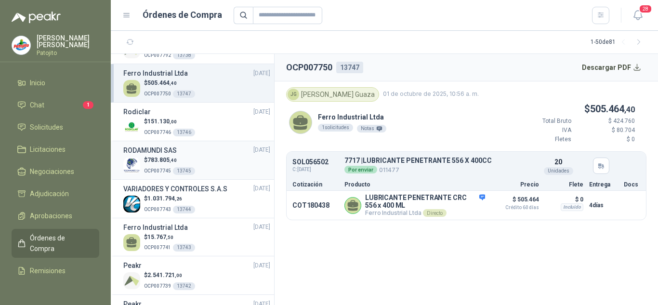
scroll to position [241, 0]
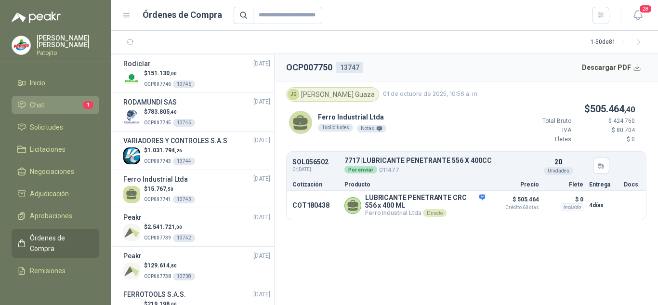
click at [58, 100] on li "Chat 1" at bounding box center [55, 105] width 76 height 11
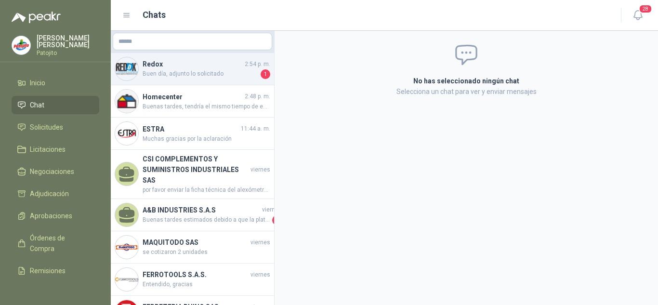
click at [183, 76] on span "Buen día, adjunto lo solicitado" at bounding box center [201, 74] width 116 height 10
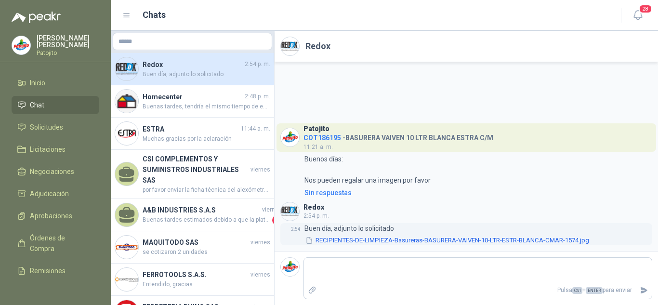
click at [363, 243] on button "RECIPIENTES-DE-LIMPIEZA-Basureras-BASURERA-VAIVEN-10-LTR-ESTR-BLANCA-CMAR-1574.…" at bounding box center [447, 241] width 286 height 10
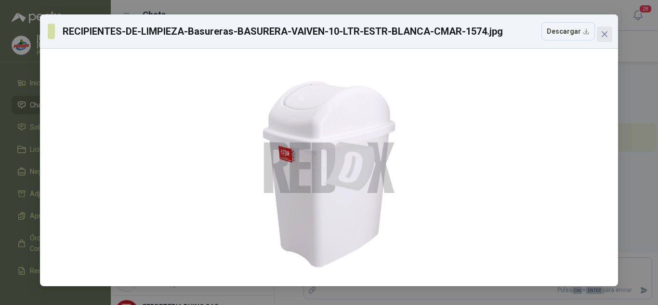
click at [610, 33] on span "Close" at bounding box center [604, 34] width 15 height 8
click at [610, 33] on div "RECIPIENTES-DE-LIMPIEZA-Basureras-BASURERA-VAIVEN-10-LTR-ESTR-BLANCA-CMAR-1574.…" at bounding box center [329, 152] width 658 height 305
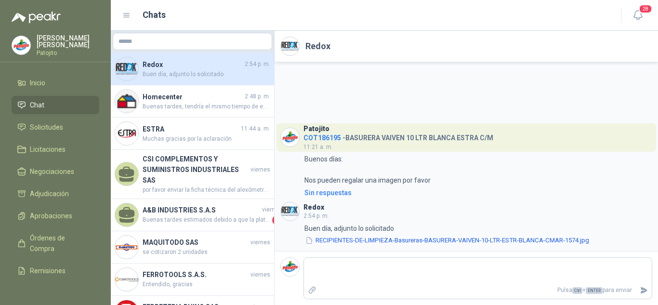
click at [610, 33] on body "[PERSON_NAME] Inicio Chat Solicitudes Licitaciones Negociaciones Adjudicación A…" at bounding box center [329, 152] width 658 height 305
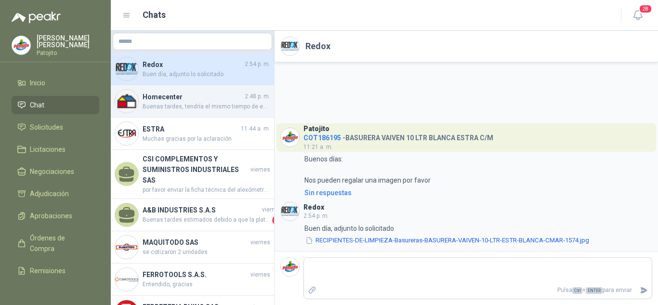
click at [196, 97] on h4 "Homecenter" at bounding box center [193, 97] width 100 height 11
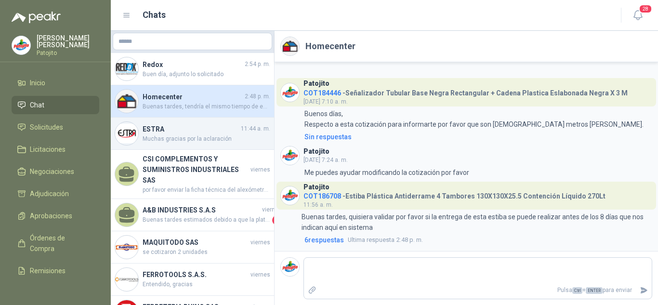
click at [183, 134] on span "Muchas gracias por la aclaración" at bounding box center [207, 138] width 128 height 9
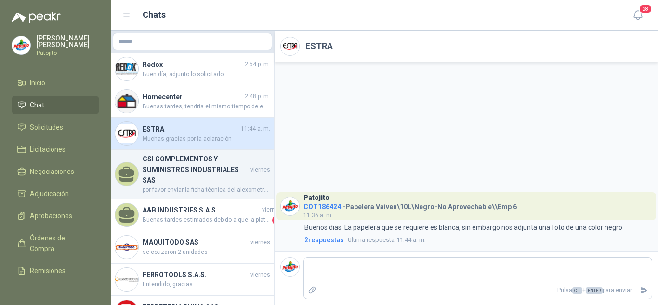
click at [148, 167] on h4 "CSI COMPLEMENTOS Y SUMINISTROS INDUSTRIALES SAS" at bounding box center [196, 170] width 106 height 32
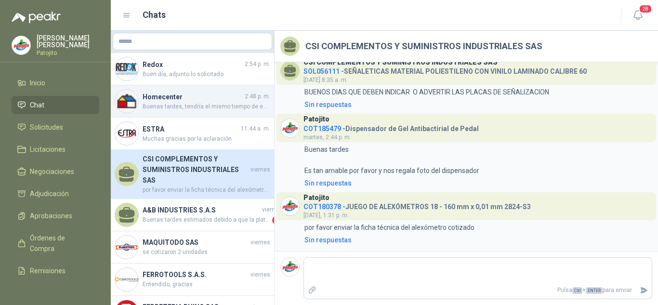
click at [183, 103] on span "Buenas tardes, tendría el mismo tiempo de entrega. Nuevamente, podemos recomend…" at bounding box center [207, 106] width 128 height 9
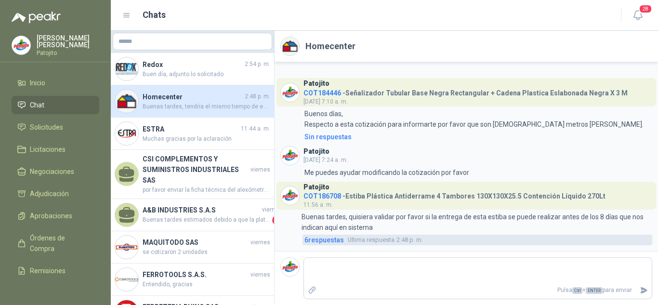
click at [319, 241] on span "6 respuesta s" at bounding box center [324, 240] width 40 height 11
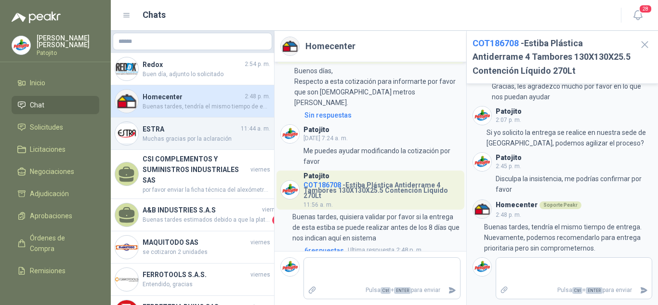
click at [163, 127] on h4 "ESTRA" at bounding box center [191, 129] width 96 height 11
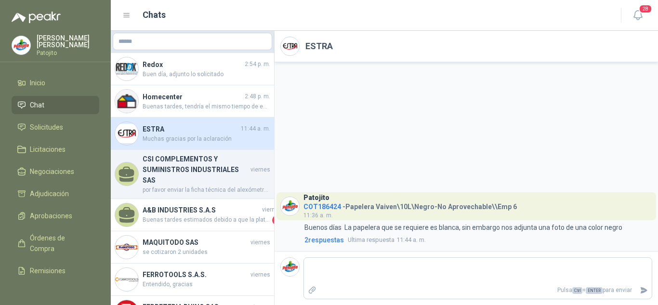
click at [172, 161] on h4 "CSI COMPLEMENTOS Y SUMINISTROS INDUSTRIALES SAS" at bounding box center [196, 170] width 106 height 32
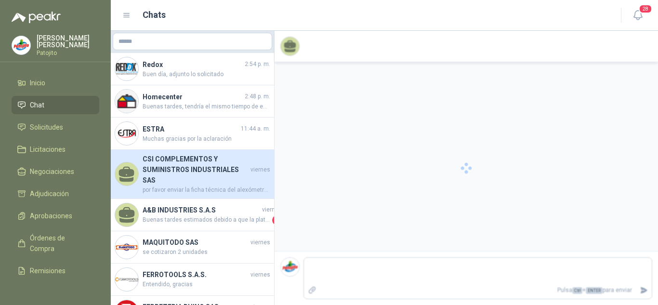
scroll to position [415, 0]
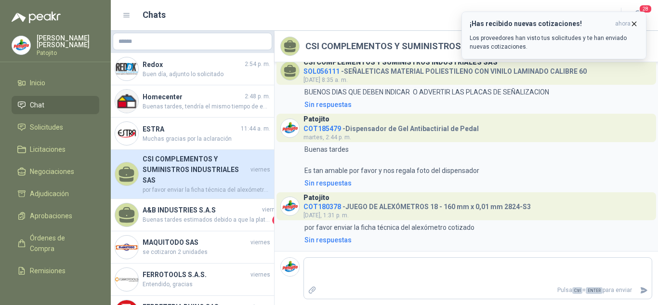
click at [631, 20] on icon "button" at bounding box center [634, 24] width 8 height 8
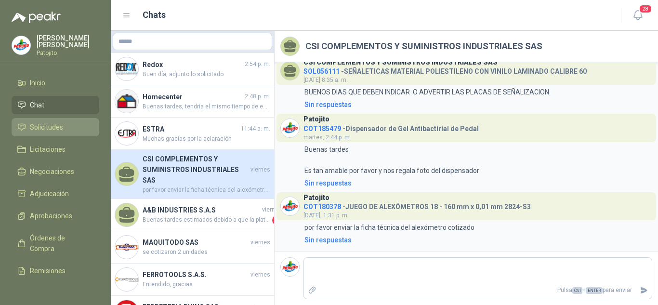
click at [47, 123] on span "Solicitudes" at bounding box center [46, 127] width 33 height 11
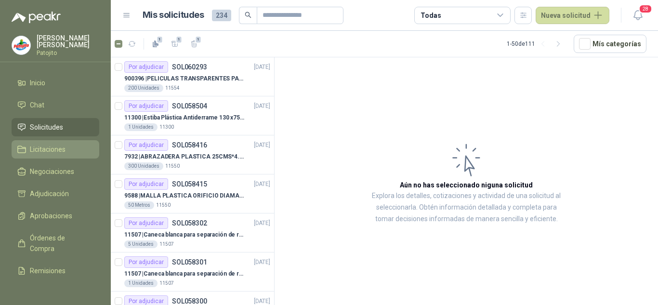
click at [55, 145] on span "Licitaciones" at bounding box center [48, 149] width 36 height 11
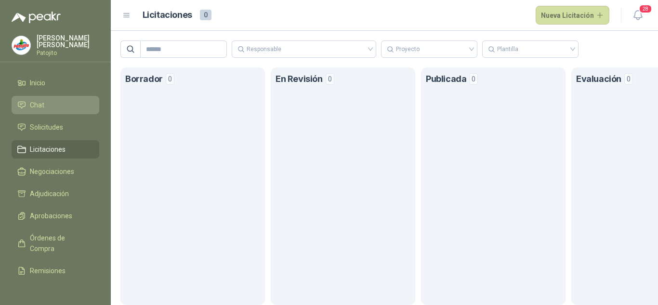
click at [45, 107] on li "Chat" at bounding box center [55, 105] width 76 height 11
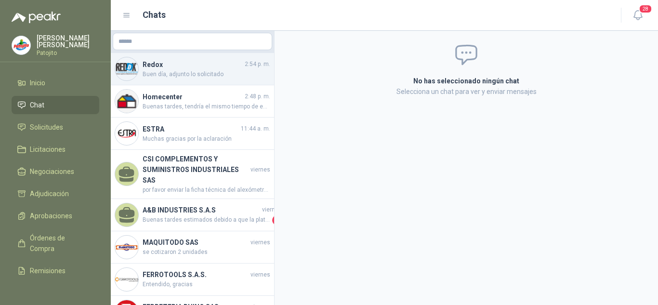
click at [198, 75] on span "Buen día, adjunto lo solicitado" at bounding box center [207, 74] width 128 height 9
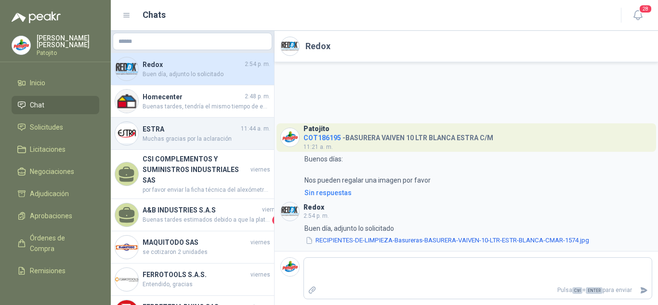
click at [194, 129] on h4 "ESTRA" at bounding box center [191, 129] width 96 height 11
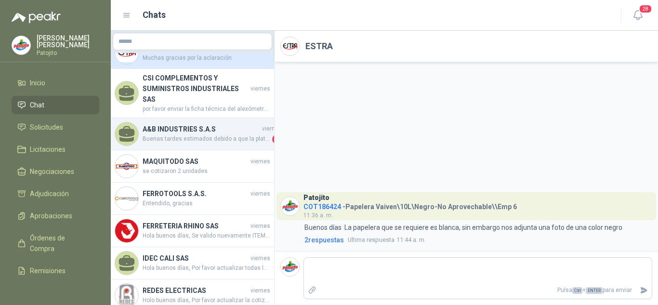
scroll to position [193, 0]
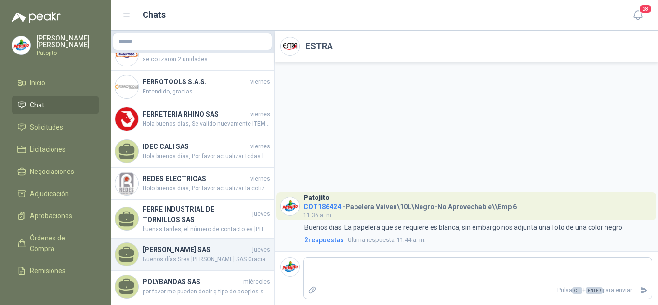
click at [185, 244] on h4 "[PERSON_NAME] SAS" at bounding box center [197, 249] width 108 height 11
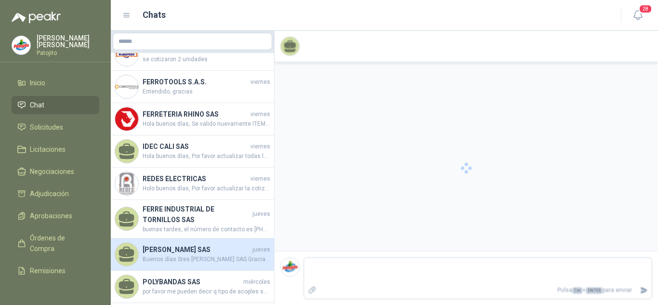
scroll to position [652, 0]
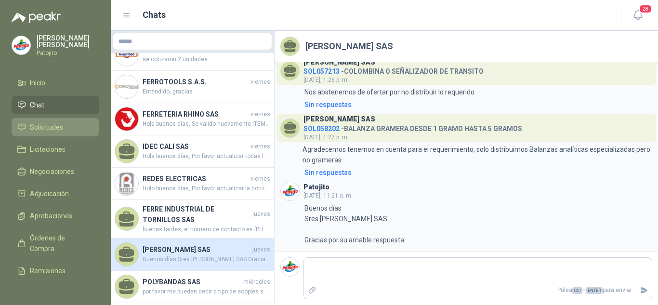
click at [66, 129] on li "Solicitudes" at bounding box center [55, 127] width 76 height 11
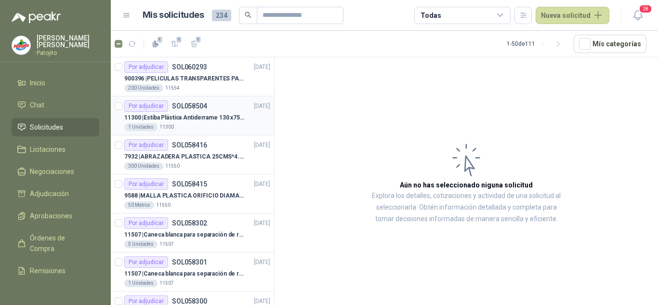
click at [195, 109] on p "SOL058504" at bounding box center [189, 106] width 35 height 7
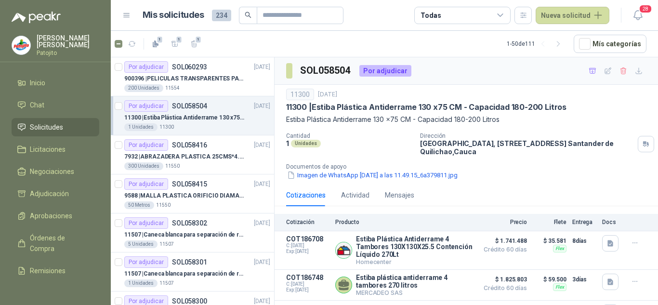
scroll to position [63, 0]
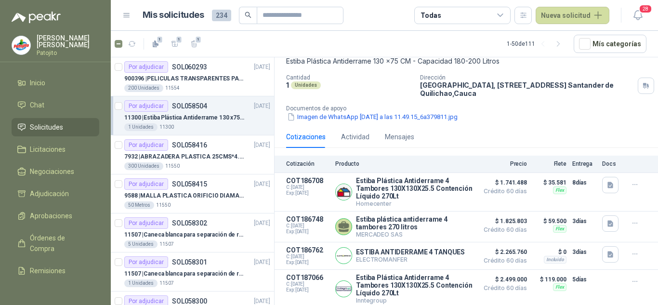
drag, startPoint x: 100, startPoint y: 283, endPoint x: 104, endPoint y: 277, distance: 6.9
click at [100, 283] on menu "[PERSON_NAME] Inicio Chat Solicitudes Licitaciones Negociaciones Adjudicación A…" at bounding box center [55, 152] width 111 height 305
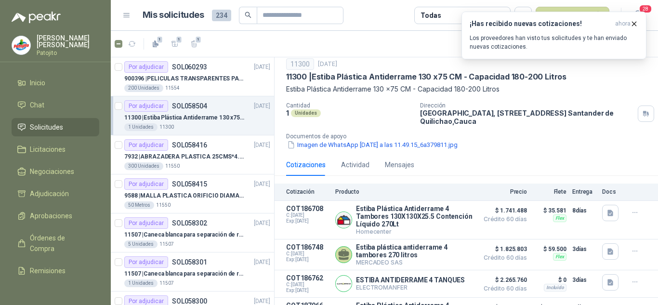
scroll to position [0, 0]
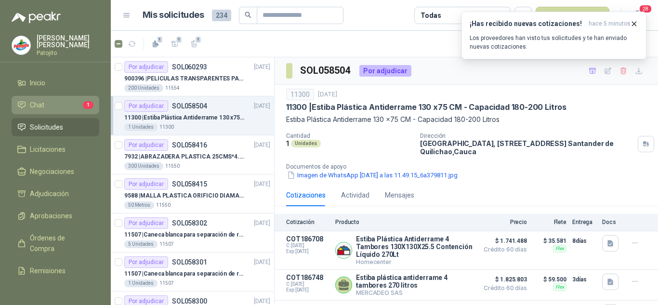
click at [40, 107] on span "Chat" at bounding box center [37, 105] width 14 height 11
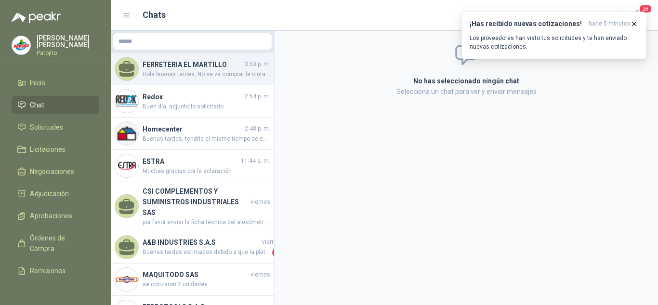
click at [198, 75] on span "Hola buenas tardes, No se va comprar la cinta, ya que se requieren las 6 Unidad…" at bounding box center [207, 74] width 128 height 9
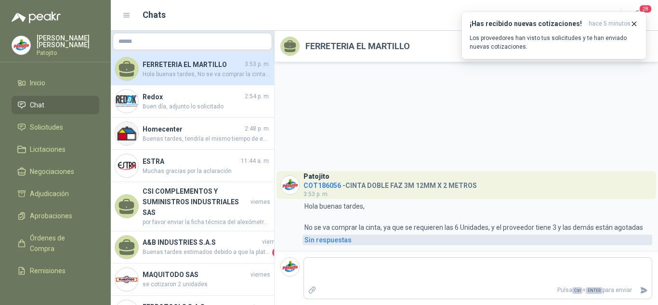
click at [331, 242] on div "Sin respuestas" at bounding box center [327, 240] width 47 height 11
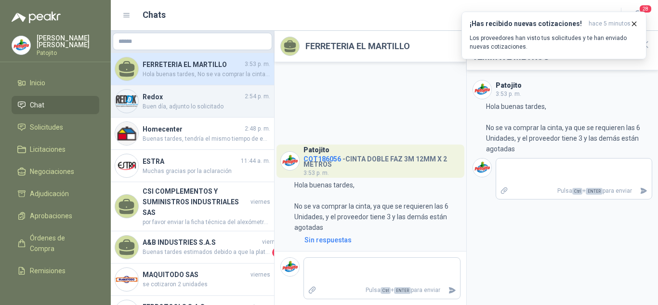
click at [184, 105] on span "Buen día, adjunto lo solicitado" at bounding box center [207, 106] width 128 height 9
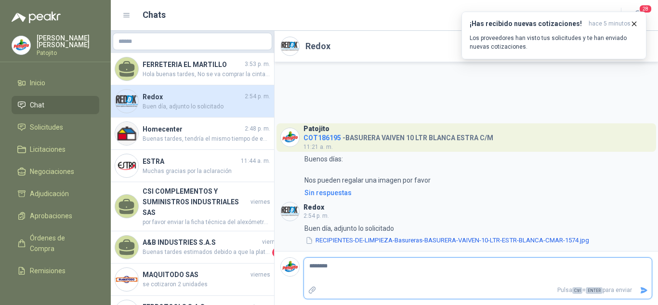
click at [643, 289] on icon "Enviar" at bounding box center [644, 290] width 7 height 6
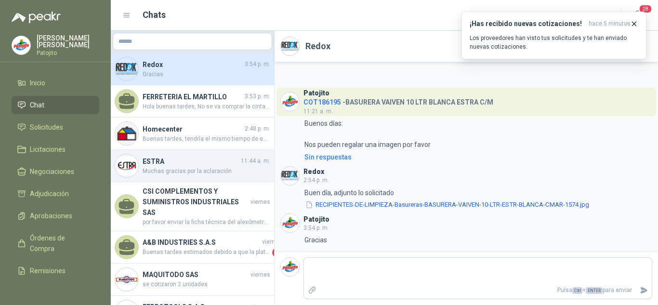
click at [172, 170] on span "Muchas gracias por la aclaración" at bounding box center [207, 171] width 128 height 9
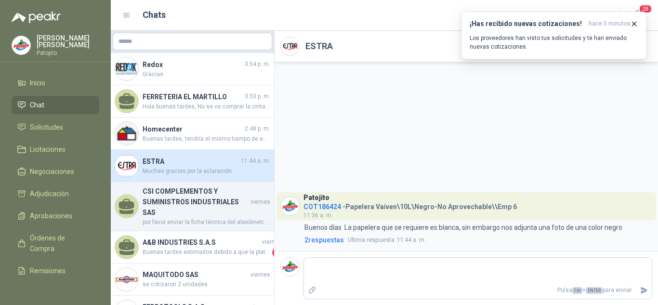
click at [186, 204] on h4 "CSI COMPLEMENTOS Y SUMINISTROS INDUSTRIALES SAS" at bounding box center [196, 202] width 106 height 32
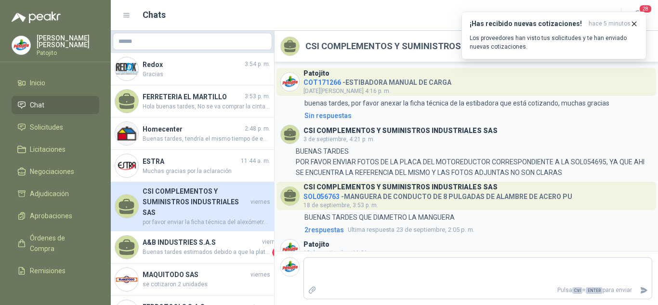
scroll to position [415, 0]
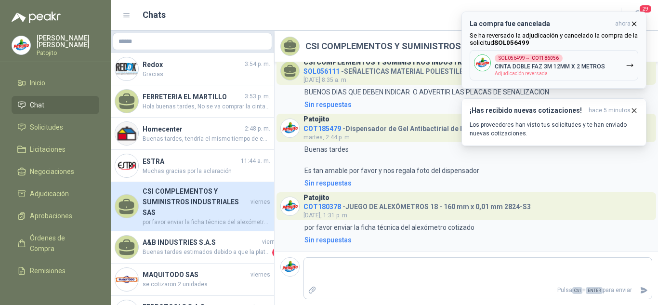
click at [636, 22] on icon "button" at bounding box center [635, 24] width 4 height 4
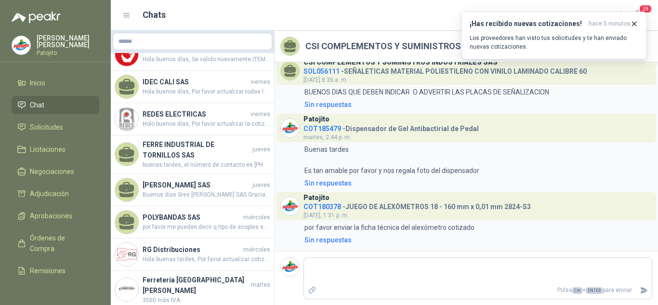
scroll to position [385, 0]
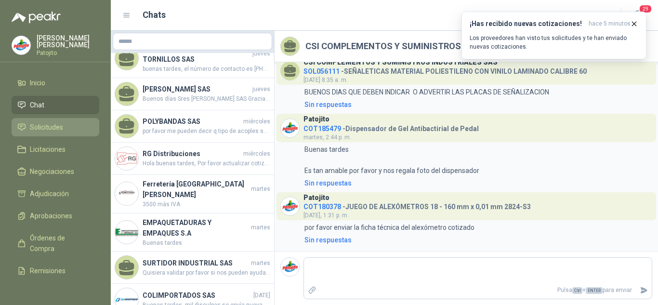
click at [32, 125] on span "Solicitudes" at bounding box center [46, 127] width 33 height 11
